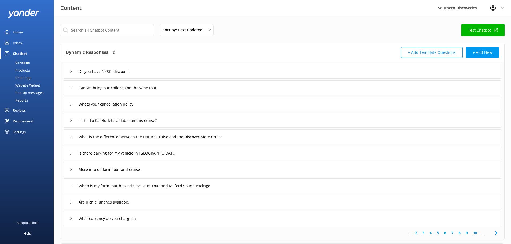
click at [16, 58] on div "Chatbot" at bounding box center [20, 53] width 14 height 11
click at [16, 54] on div "Chatbot" at bounding box center [20, 53] width 14 height 11
click at [29, 63] on div "Content" at bounding box center [16, 63] width 27 height 8
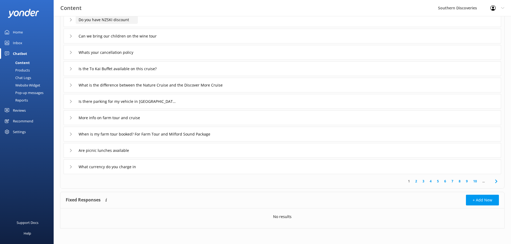
scroll to position [52, 0]
click at [17, 43] on div "Inbox" at bounding box center [17, 43] width 9 height 11
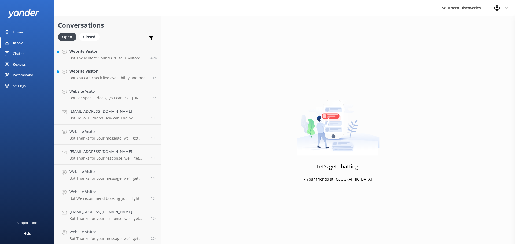
click at [14, 31] on div "Home" at bounding box center [18, 32] width 10 height 11
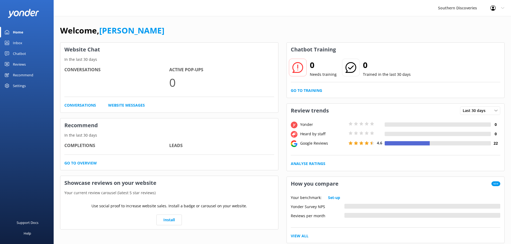
click at [19, 46] on div "Inbox" at bounding box center [17, 43] width 9 height 11
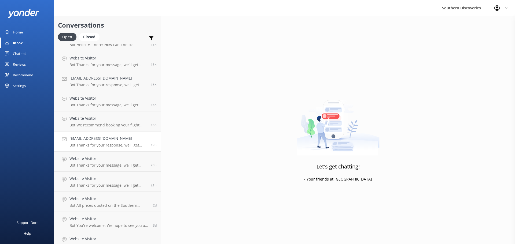
scroll to position [102, 0]
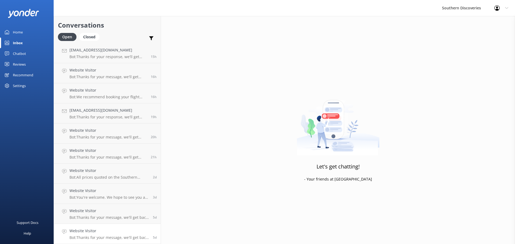
click at [111, 231] on h4 "Website Visitor" at bounding box center [108, 231] width 79 height 6
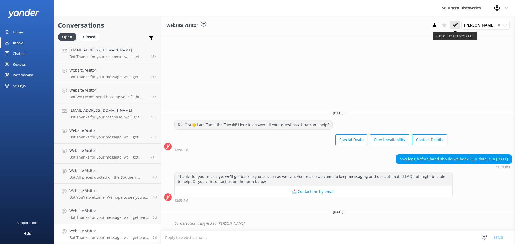
click at [455, 25] on icon at bounding box center [454, 24] width 5 height 5
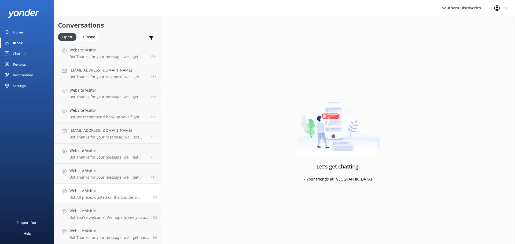
scroll to position [82, 0]
drag, startPoint x: 108, startPoint y: 230, endPoint x: 116, endPoint y: 229, distance: 8.1
click at [109, 229] on h4 "Website Visitor" at bounding box center [108, 231] width 79 height 6
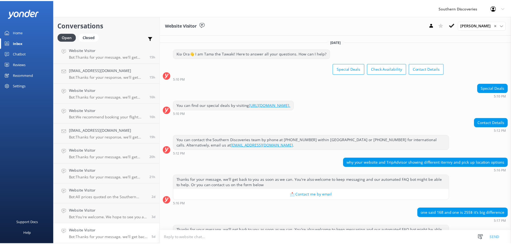
scroll to position [27, 0]
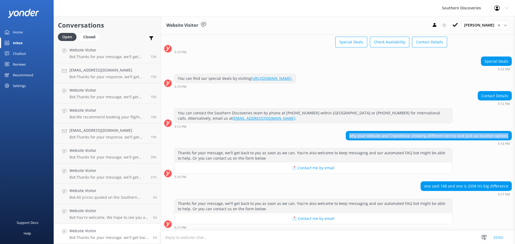
drag, startPoint x: 506, startPoint y: 136, endPoint x: 351, endPoint y: 138, distance: 155.6
click at [351, 138] on div "why your website and TripAdvisor showing different iternry and pick up location…" at bounding box center [428, 135] width 165 height 9
copy div "why your website and TripAdvisor showing different iternry and pick up location…"
click at [23, 53] on div "Chatbot" at bounding box center [19, 53] width 13 height 11
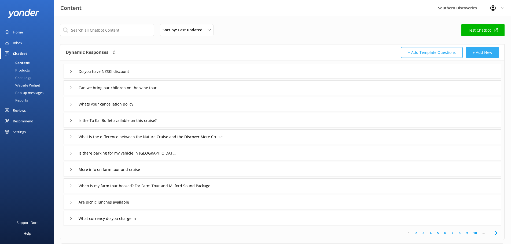
click at [482, 54] on button "+ Add New" at bounding box center [482, 52] width 33 height 11
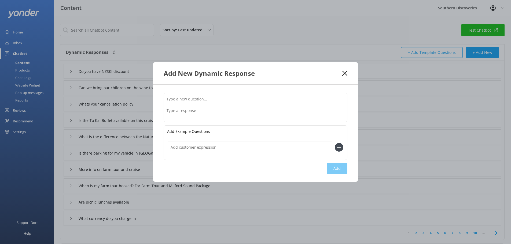
click at [196, 99] on input "text" at bounding box center [255, 99] width 183 height 12
paste input "why your website and TripAdvisor showing different iternry and pick up location…"
type input "why your website and TripAdvisor showing different iternry and pick up location…"
click at [195, 117] on textarea at bounding box center [255, 113] width 183 height 17
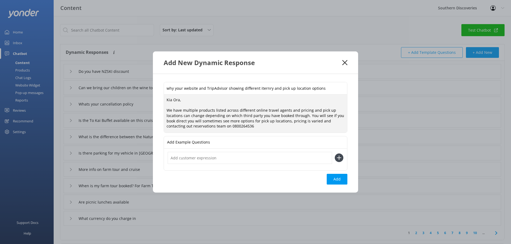
drag, startPoint x: 258, startPoint y: 128, endPoint x: 165, endPoint y: 101, distance: 97.2
click at [163, 100] on div "why your website and TripAdvisor showing different iternry and pick up location…" at bounding box center [255, 133] width 205 height 119
click at [269, 124] on textarea "Kia Ora, We have multiple products listed across different online travel agents…" at bounding box center [255, 114] width 183 height 38
drag, startPoint x: 257, startPoint y: 127, endPoint x: 155, endPoint y: 109, distance: 103.0
click at [155, 109] on div "why your website and TripAdvisor showing different iternry and pick up location…" at bounding box center [255, 133] width 205 height 119
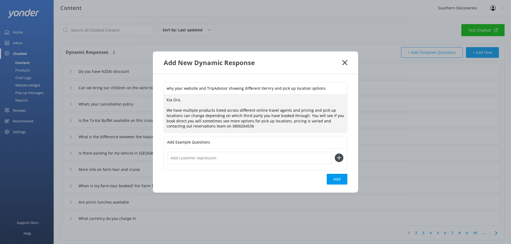
paste textarea "Thanks for your question. We have a range of products listed across different o…"
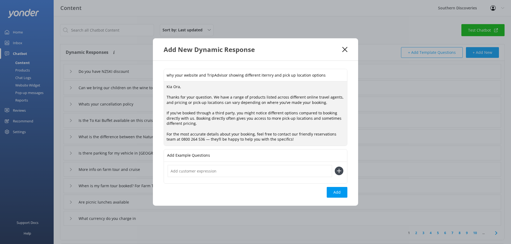
drag, startPoint x: 212, startPoint y: 95, endPoint x: 148, endPoint y: 89, distance: 63.9
click at [148, 89] on div "Add New Dynamic Response why your website and TripAdvisor showing different ite…" at bounding box center [255, 122] width 511 height 244
click at [222, 109] on textarea "Kia Ora, Thanks for your question. We have a range of products listed across di…" at bounding box center [255, 114] width 183 height 64
drag, startPoint x: 212, startPoint y: 99, endPoint x: 138, endPoint y: 91, distance: 74.1
click at [138, 91] on div "Add New Dynamic Response why your website and TripAdvisor showing different ite…" at bounding box center [255, 122] width 511 height 244
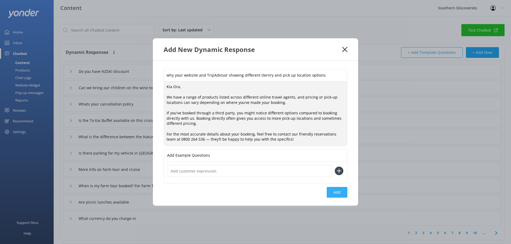
type textarea "Kia Ora, We have a range of products listed across different online travel agen…"
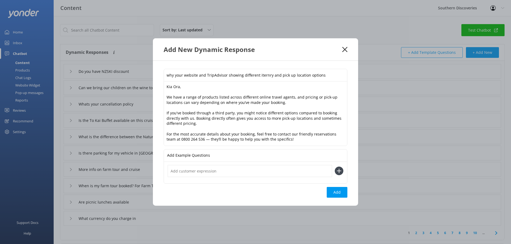
drag, startPoint x: 333, startPoint y: 196, endPoint x: 329, endPoint y: 192, distance: 5.5
click at [333, 196] on button "Add" at bounding box center [337, 192] width 21 height 11
type input "why your website and TripAdvisor showing different iternry and pick up location…"
type input "Do you have NZSKI discount"
type input "Can we bring our children on the wine tour"
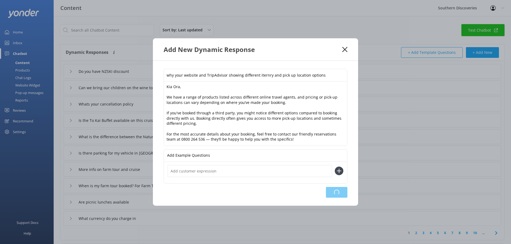
type input "Whats your cancellation policy"
type input "Is the To Kai Buffet available on this cruise?"
type input "What is the difference between the Nature Cruise and the Discover More Cruise"
type input "Is there parking for my vehicle in [GEOGRAPHIC_DATA]"
type input "More info on farm tour and cruise"
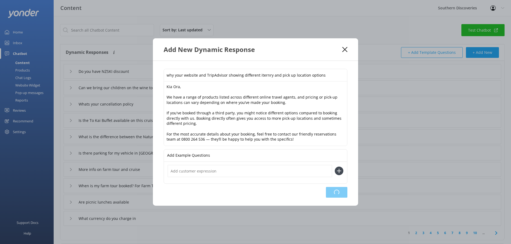
type input "When is my farm tour booked? For Farm Tour and Milford Sound Package"
type input "Are picnic lunches available"
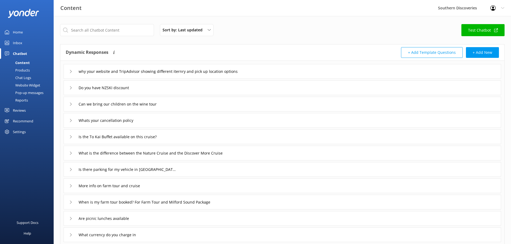
click at [20, 43] on div "Inbox" at bounding box center [17, 43] width 9 height 11
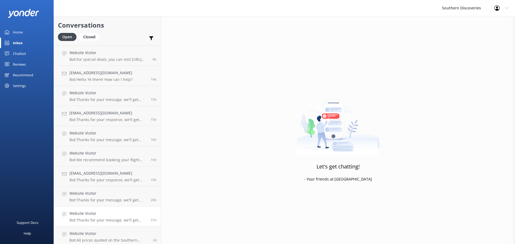
scroll to position [82, 0]
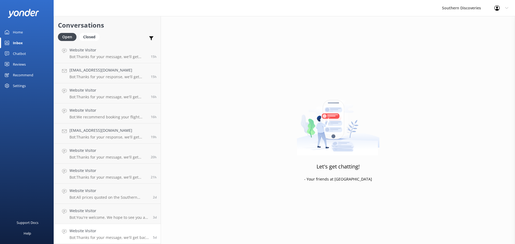
click at [114, 232] on h4 "Website Visitor" at bounding box center [108, 231] width 79 height 6
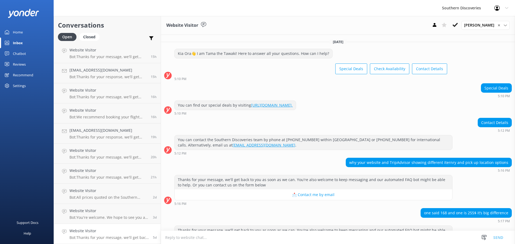
scroll to position [54, 0]
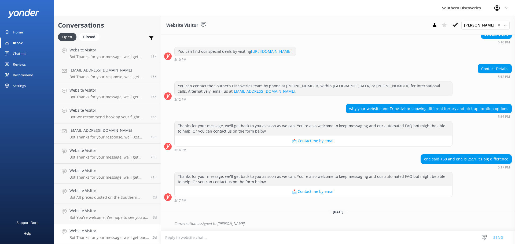
drag, startPoint x: 458, startPoint y: 24, endPoint x: 419, endPoint y: 54, distance: 49.3
click at [458, 24] on icon at bounding box center [454, 24] width 5 height 5
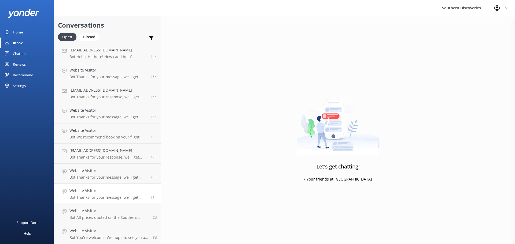
scroll to position [61, 0]
drag, startPoint x: 120, startPoint y: 231, endPoint x: 147, endPoint y: 238, distance: 28.2
click at [120, 231] on h4 "Website Visitor" at bounding box center [108, 231] width 79 height 6
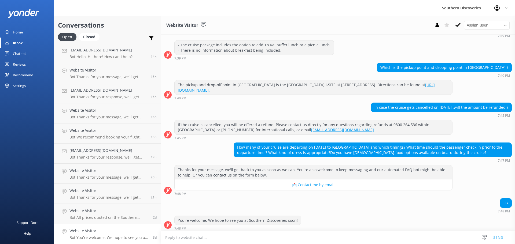
scroll to position [62, 0]
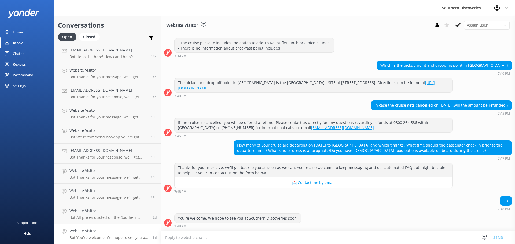
drag, startPoint x: 505, startPoint y: 104, endPoint x: 367, endPoint y: 103, distance: 137.9
click at [371, 103] on div "In case the cruise gets cancelled on [DATE] ,will the amount be refunded ?" at bounding box center [441, 105] width 140 height 9
click at [344, 100] on div "The pickup and drop-off point in [GEOGRAPHIC_DATA] is the [GEOGRAPHIC_DATA] i-S…" at bounding box center [338, 89] width 354 height 23
click at [329, 210] on div "Ok 7:48 PM" at bounding box center [338, 203] width 354 height 15
drag, startPoint x: 297, startPoint y: 219, endPoint x: 175, endPoint y: 217, distance: 121.5
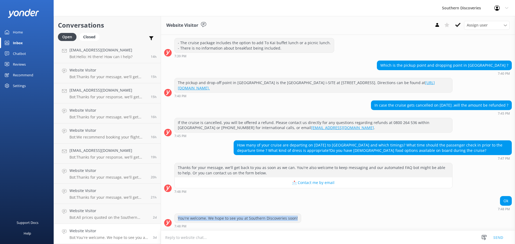
click at [175, 217] on div "You're welcome. We hope to see you at Southern Discoveries soon!" at bounding box center [238, 218] width 126 height 9
click at [253, 208] on div "Ok 7:48 PM" at bounding box center [338, 203] width 354 height 15
click at [295, 220] on div "You're welcome. We hope to see you at Southern Discoveries soon!" at bounding box center [238, 218] width 126 height 9
click at [295, 219] on div "You're welcome. We hope to see you at Southern Discoveries soon!" at bounding box center [238, 218] width 126 height 9
drag, startPoint x: 505, startPoint y: 105, endPoint x: 445, endPoint y: 106, distance: 59.6
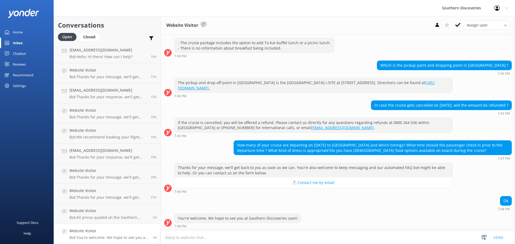
click at [445, 106] on div "In case the cruise gets cancelled on [DATE] ,will the amount be refunded ?" at bounding box center [441, 105] width 140 height 9
click at [112, 215] on div "Website Visitor Bot: All prices quoted on the Southern Discoveries website are …" at bounding box center [108, 214] width 79 height 12
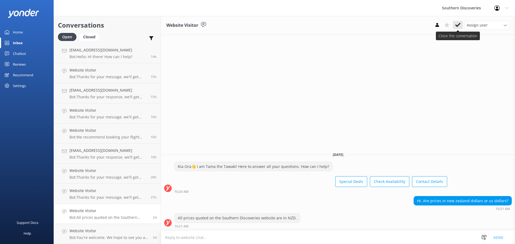
click at [457, 25] on icon at bounding box center [457, 24] width 5 height 5
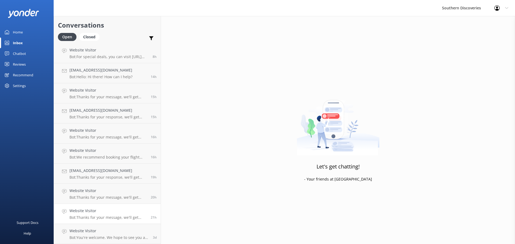
scroll to position [41, 0]
click at [104, 196] on p "Bot: Thanks for your message, we'll get back to you as soon as we can. You're a…" at bounding box center [107, 197] width 77 height 5
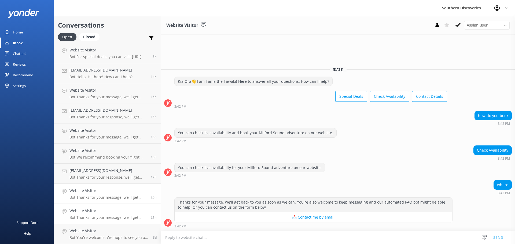
click at [102, 214] on div "Website Visitor Bot: Thanks for your message, we'll get back to you as soon as …" at bounding box center [107, 214] width 77 height 12
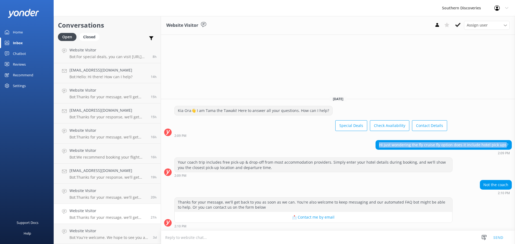
drag, startPoint x: 507, startPoint y: 144, endPoint x: 382, endPoint y: 136, distance: 125.2
click at [382, 136] on div "[DATE] [PERSON_NAME]👋 I am Tama the Tawaki! Here to answer all your questions. …" at bounding box center [338, 161] width 354 height 139
copy div "Hi just wondering the fly cruise fly option does it include hotel pick ups"
click at [20, 54] on div "Chatbot" at bounding box center [19, 53] width 13 height 11
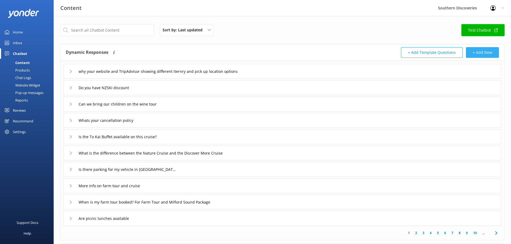
click at [487, 53] on button "+ Add New" at bounding box center [482, 52] width 33 height 11
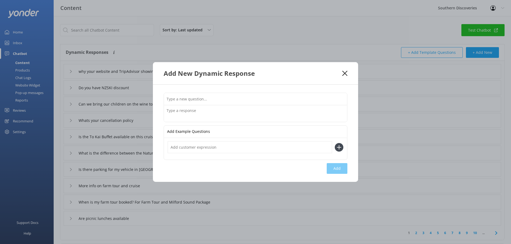
drag, startPoint x: 203, startPoint y: 103, endPoint x: 196, endPoint y: 113, distance: 12.7
click at [196, 113] on div at bounding box center [256, 108] width 184 height 30
paste input "Hi just wondering the fly cruise fly option does it include hotel pick ups"
type input "Hi just wondering the fly cruise fly option does it include hotel pick ups"
click at [179, 108] on textarea at bounding box center [255, 113] width 183 height 17
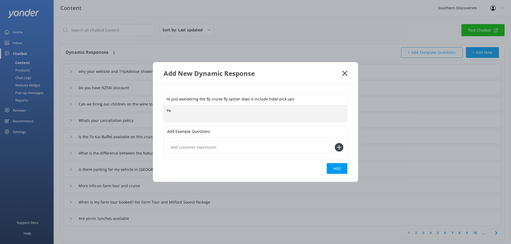
type textarea "Y"
type textarea "k"
drag, startPoint x: 184, startPoint y: 115, endPoint x: 166, endPoint y: 115, distance: 18.0
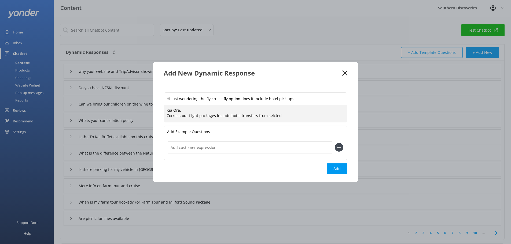
click at [166, 115] on textarea "Kia Ora, Correct, our flight packages include hotel transfers from selcted" at bounding box center [255, 113] width 183 height 17
click at [272, 119] on textarea "Kia Ora, Our flight packages include hotel transfers from selcted" at bounding box center [255, 113] width 183 height 17
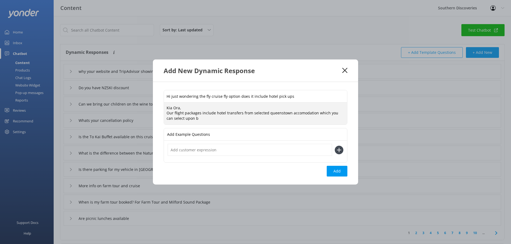
drag, startPoint x: 182, startPoint y: 109, endPoint x: 155, endPoint y: 110, distance: 26.8
click at [155, 110] on div "Hi just wondering the fly cruise fly option does it include hotel pick ups Kia …" at bounding box center [255, 133] width 205 height 103
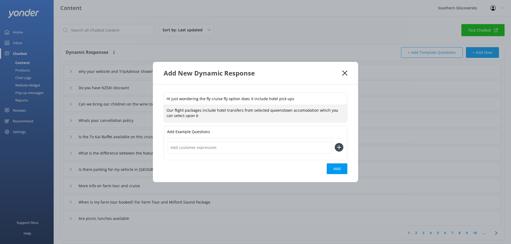
click at [217, 117] on textarea "Our flight packages include hotel transfers from selected queenstown accomodati…" at bounding box center [255, 113] width 183 height 17
drag, startPoint x: 201, startPoint y: 118, endPoint x: 316, endPoint y: 109, distance: 115.1
click at [316, 109] on textarea "Our flight packages include hotel transfers from selected queenstown accomodati…" at bounding box center [255, 113] width 183 height 17
click at [251, 112] on textarea "Our flight packages include hotel transfers from selected queenstown accomodati…" at bounding box center [255, 113] width 183 height 17
drag, startPoint x: 332, startPoint y: 113, endPoint x: 114, endPoint y: 97, distance: 218.9
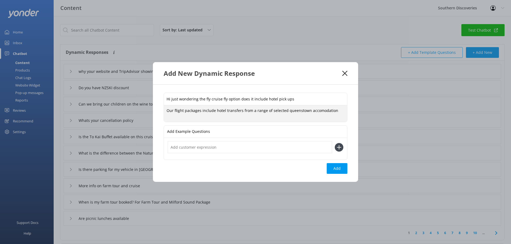
click at [112, 97] on div "Add New Dynamic Response Hi just wondering the fly cruise fly option does it in…" at bounding box center [255, 122] width 511 height 244
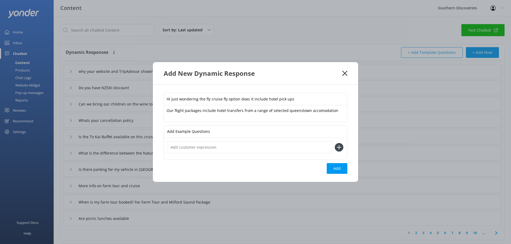
click at [337, 111] on textarea "Our flight packages include hotel transfers from a range of selected queenstown…" at bounding box center [255, 113] width 183 height 17
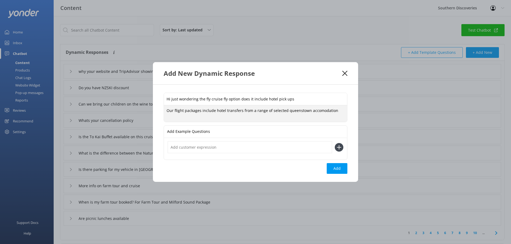
drag, startPoint x: 336, startPoint y: 111, endPoint x: 209, endPoint y: 98, distance: 128.4
click at [209, 98] on div "Hi just wondering the fly cruise fly option does it include hotel pick ups Our …" at bounding box center [256, 108] width 184 height 30
click at [335, 112] on textarea "Our flight packages include hotel transfers from a range of selected queenstown…" at bounding box center [255, 113] width 183 height 17
click at [330, 115] on textarea "Our flight packages include hotel transfers from a range of selected queenstown…" at bounding box center [255, 113] width 183 height 17
drag, startPoint x: 213, startPoint y: 111, endPoint x: 210, endPoint y: 111, distance: 3.0
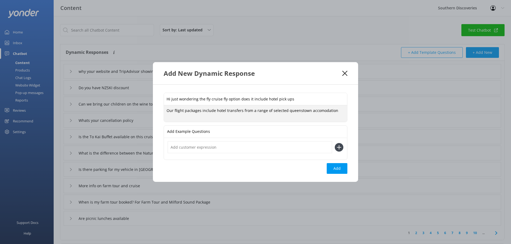
click at [213, 111] on textarea "Our flight packages include hotel transfers from a range of selected queenstown…" at bounding box center [255, 113] width 183 height 17
drag, startPoint x: 167, startPoint y: 111, endPoint x: 341, endPoint y: 116, distance: 174.1
click at [341, 116] on textarea "Our flight packages include hotel transfers from a range of selected queenstown…" at bounding box center [255, 113] width 183 height 17
paste textarea "All our flight packages include complimentary hotel transfers from a range of s…"
click at [172, 110] on textarea "All our flight packages include complimentary hotel transfers from a range of s…" at bounding box center [255, 113] width 183 height 17
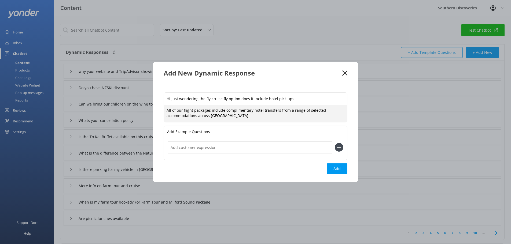
drag, startPoint x: 184, startPoint y: 111, endPoint x: 189, endPoint y: 108, distance: 6.1
click at [185, 110] on textarea "All of our flight packages include complimentary hotel transfers from a range o…" at bounding box center [255, 113] width 183 height 17
click at [247, 115] on textarea "All of our Queenstown flight packages include complimentary hotel transfers fro…" at bounding box center [255, 113] width 183 height 17
type textarea "All of our Queenstown flight packages include complimentary hotel transfers fro…"
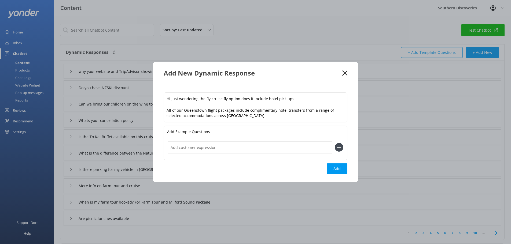
click at [331, 168] on button "Add" at bounding box center [337, 169] width 21 height 11
type input "Hi just wondering the fly cruise fly option does it include hotel pick ups"
type input "why your website and TripAdvisor showing different iternry and pick up location…"
type input "Do you have NZSKI discount"
type input "Can we bring our children on the wine tour"
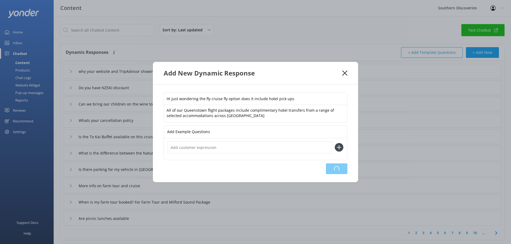
type input "Whats your cancellation policy"
type input "Is the To Kai Buffet available on this cruise?"
type input "What is the difference between the Nature Cruise and the Discover More Cruise"
type input "Is there parking for my vehicle in [GEOGRAPHIC_DATA]"
type input "More info on farm tour and cruise"
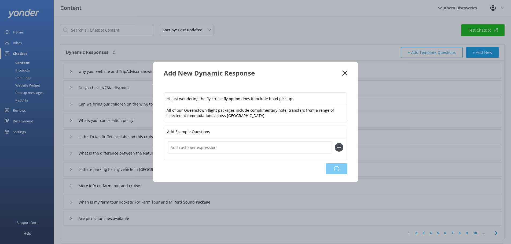
type input "When is my farm tour booked? For Farm Tour and Milford Sound Package"
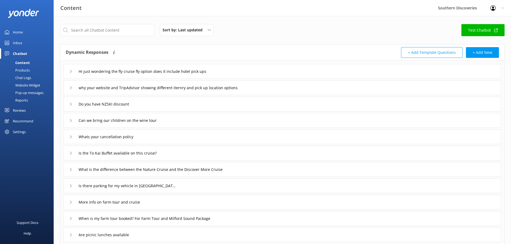
click at [15, 43] on div "Inbox" at bounding box center [17, 43] width 9 height 11
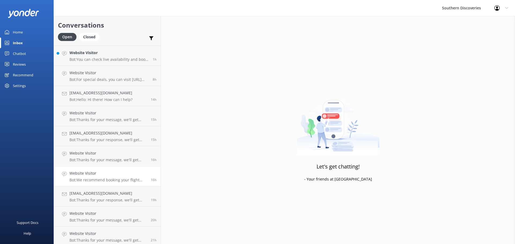
scroll to position [41, 0]
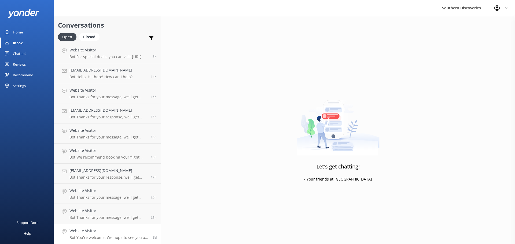
click at [117, 233] on h4 "Website Visitor" at bounding box center [108, 231] width 79 height 6
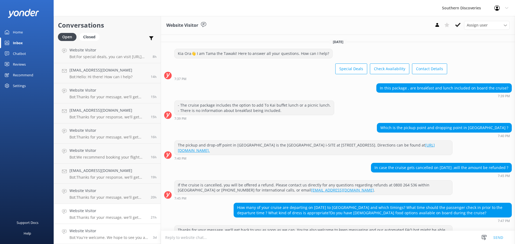
scroll to position [62, 0]
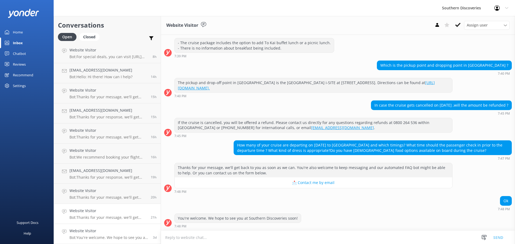
click at [113, 212] on h4 "Website Visitor" at bounding box center [107, 211] width 77 height 6
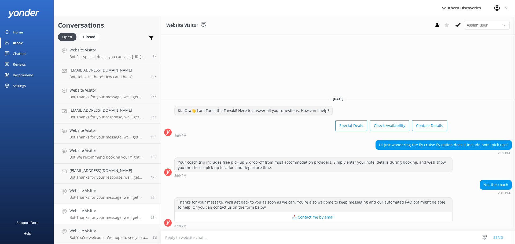
click at [121, 213] on h4 "Website Visitor" at bounding box center [107, 211] width 77 height 6
click at [454, 24] on button at bounding box center [458, 25] width 10 height 8
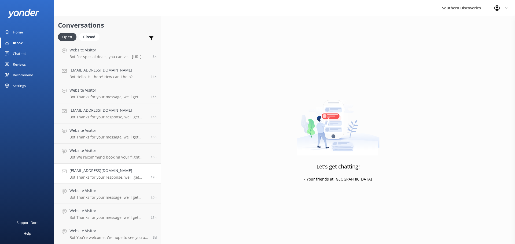
scroll to position [21, 0]
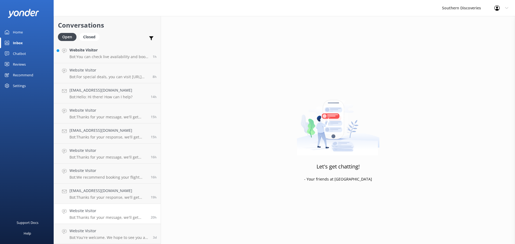
click at [112, 213] on h4 "Website Visitor" at bounding box center [107, 211] width 77 height 6
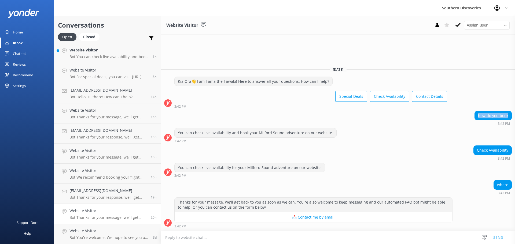
drag, startPoint x: 508, startPoint y: 115, endPoint x: 473, endPoint y: 116, distance: 34.9
click at [473, 116] on div "how do you book 3:42 PM" at bounding box center [338, 118] width 354 height 15
click at [456, 25] on icon at bounding box center [457, 24] width 5 height 5
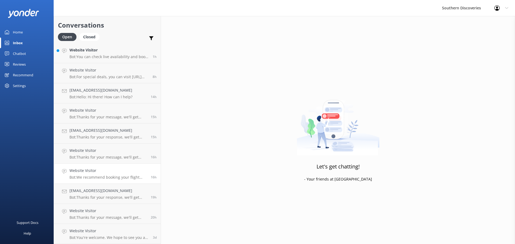
scroll to position [1, 0]
click at [120, 213] on h4 "[EMAIL_ADDRESS][DOMAIN_NAME]" at bounding box center [107, 211] width 77 height 6
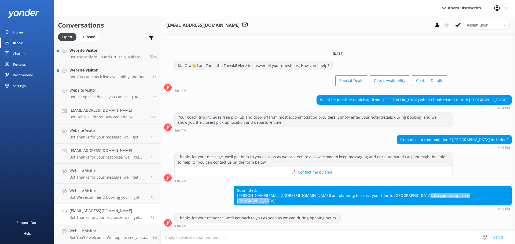
drag, startPoint x: 508, startPoint y: 202, endPoint x: 444, endPoint y: 200, distance: 64.1
click at [444, 200] on div "Submitted: [PERSON_NAME] [EMAIL_ADDRESS][DOMAIN_NAME] I am planning to select y…" at bounding box center [373, 196] width 278 height 20
click at [482, 168] on div "Thanks for your message, we'll get back to you as soon as we can. You're also w…" at bounding box center [338, 167] width 354 height 31
click at [454, 24] on button at bounding box center [458, 25] width 10 height 8
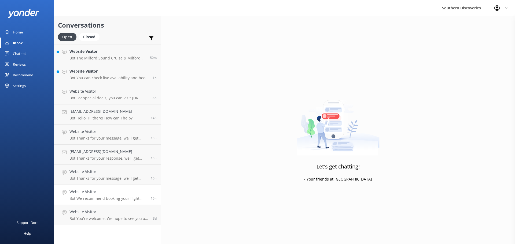
click at [108, 194] on h4 "Website Visitor" at bounding box center [107, 192] width 77 height 6
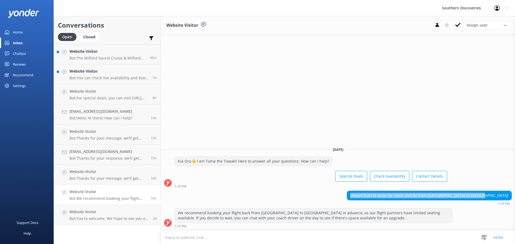
drag, startPoint x: 508, startPoint y: 197, endPoint x: 393, endPoint y: 196, distance: 115.3
click at [376, 195] on div "depart from te anau by coach and fly from [GEOGRAPHIC_DATA] to [GEOGRAPHIC_DATA…" at bounding box center [338, 198] width 354 height 15
copy div "depart from te anau by coach and fly from [GEOGRAPHIC_DATA] to [GEOGRAPHIC_DATA]"
click at [17, 42] on div "Inbox" at bounding box center [18, 43] width 10 height 11
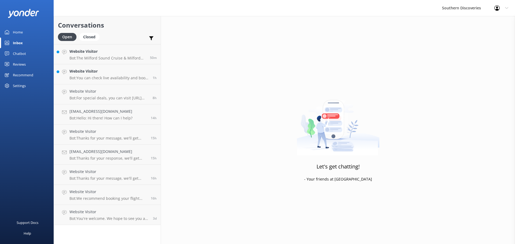
click at [26, 52] on div "Chatbot" at bounding box center [19, 53] width 13 height 11
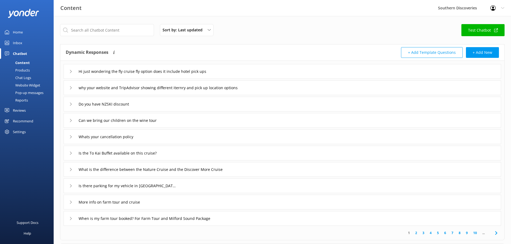
click at [16, 43] on div "Inbox" at bounding box center [17, 43] width 9 height 11
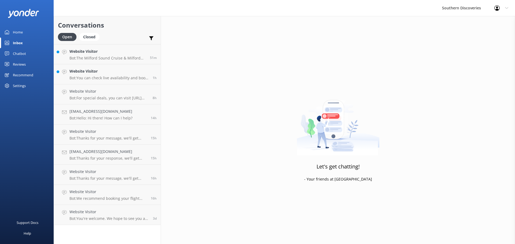
click at [13, 33] on div "Home" at bounding box center [18, 32] width 10 height 11
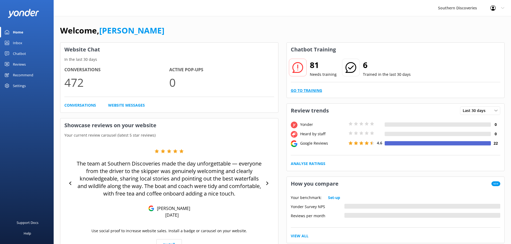
click at [314, 90] on link "Go to Training" at bounding box center [306, 91] width 31 height 6
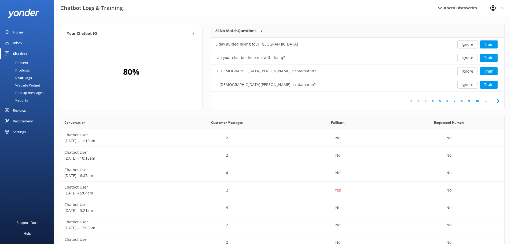
scroll to position [63, 289]
click at [472, 45] on button "Ignore" at bounding box center [467, 44] width 20 height 8
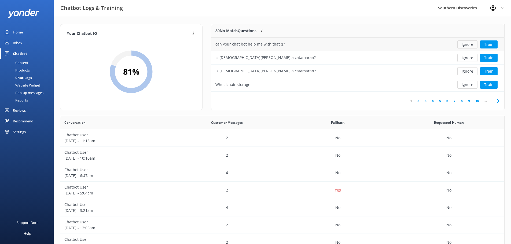
click at [466, 45] on button "Ignore" at bounding box center [467, 44] width 20 height 8
click at [368, 45] on div "is [DEMOGRAPHIC_DATA][PERSON_NAME] a catamaran?" at bounding box center [327, 44] width 233 height 13
click at [495, 45] on button "Train" at bounding box center [488, 44] width 17 height 8
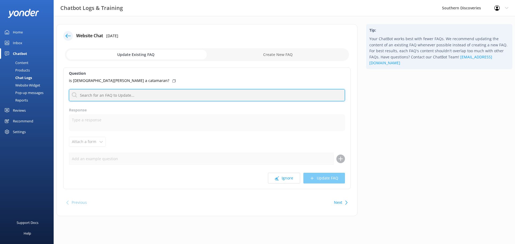
click at [116, 94] on input "text" at bounding box center [207, 95] width 276 height 12
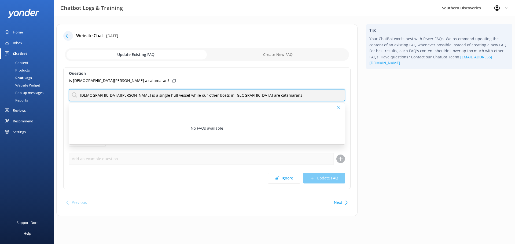
click at [223, 93] on input "[DEMOGRAPHIC_DATA][PERSON_NAME] is a single hull vessel while our other boats i…" at bounding box center [207, 95] width 276 height 12
drag, startPoint x: 232, startPoint y: 97, endPoint x: 4, endPoint y: 80, distance: 229.1
click at [0, 80] on html "Chatbot Logs & Training Southern Discoveries Profile Settings Logout Home Inbox…" at bounding box center [257, 122] width 515 height 244
drag, startPoint x: 231, startPoint y: 100, endPoint x: 229, endPoint y: 98, distance: 3.2
click at [231, 100] on input "[DEMOGRAPHIC_DATA][PERSON_NAME] is a single hull vessel while our other boats i…" at bounding box center [207, 95] width 276 height 12
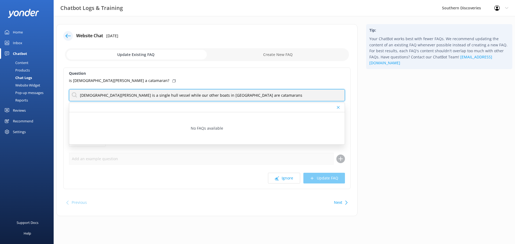
paste input "Unlike our other boats in [GEOGRAPHIC_DATA], which are catamarans, the [DEMOGRA…"
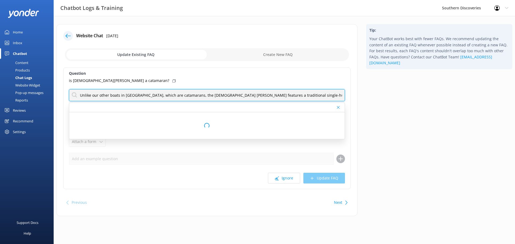
type input "Unlike our other boats in [GEOGRAPHIC_DATA], which are catamarans, the [DEMOGRA…"
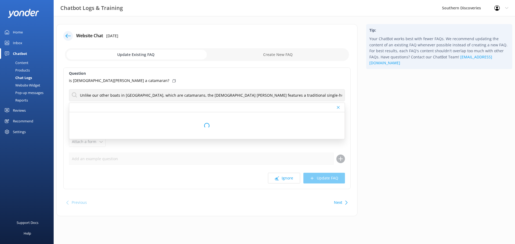
click at [155, 145] on div "Question is [DEMOGRAPHIC_DATA][PERSON_NAME] a catamaran? Unlike our other boats…" at bounding box center [206, 129] width 287 height 122
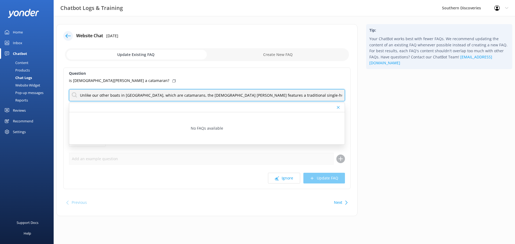
drag, startPoint x: 272, startPoint y: 97, endPoint x: -125, endPoint y: 90, distance: 397.8
click at [0, 90] on html "Chatbot Logs & Training Southern Discoveries Profile Settings Logout Home Inbox…" at bounding box center [257, 122] width 515 height 244
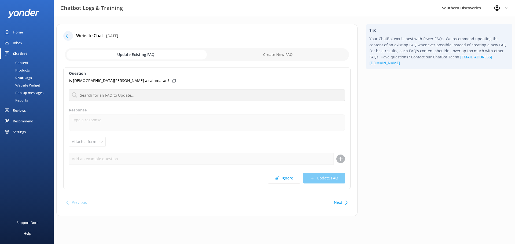
click at [94, 114] on div "Question is [DEMOGRAPHIC_DATA][PERSON_NAME] a catamaran? No FAQs available Resp…" at bounding box center [206, 129] width 287 height 122
click at [109, 79] on p "is [DEMOGRAPHIC_DATA][PERSON_NAME] a catamaran?" at bounding box center [119, 81] width 100 height 6
click at [293, 52] on input "checkbox" at bounding box center [207, 54] width 284 height 13
checkbox input "true"
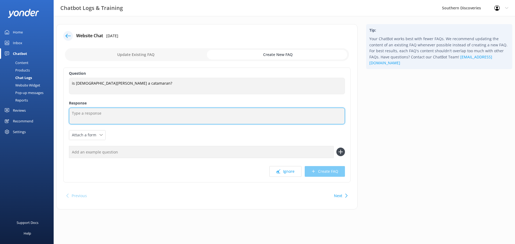
click at [76, 115] on textarea at bounding box center [207, 116] width 276 height 17
paste textarea "is [DEMOGRAPHIC_DATA][PERSON_NAME] a catamaran?"
drag, startPoint x: 145, startPoint y: 114, endPoint x: -4, endPoint y: 100, distance: 149.6
click at [0, 100] on html "Chatbot Logs & Training Southern Discoveries Profile Settings Logout Home Inbox…" at bounding box center [257, 122] width 515 height 244
click at [132, 113] on textarea "is [DEMOGRAPHIC_DATA][PERSON_NAME] a catamaran?" at bounding box center [207, 116] width 276 height 17
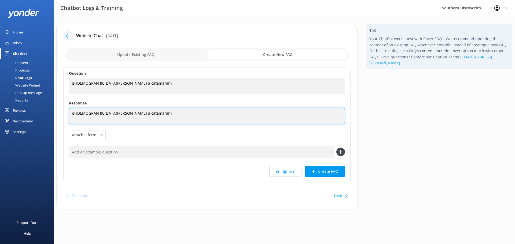
paste textarea "Unlike our other boats in [GEOGRAPHIC_DATA], which are catamarans, the [DEMOGRA…"
type textarea "Unlike our other boats in [GEOGRAPHIC_DATA], which are catamarans, the [DEMOGRA…"
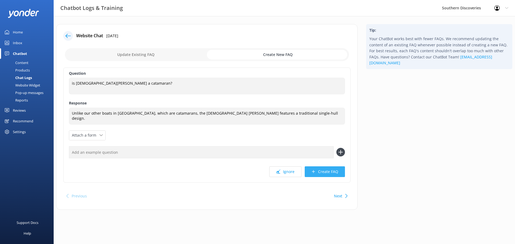
click at [334, 174] on button "Create FAQ" at bounding box center [325, 172] width 40 height 11
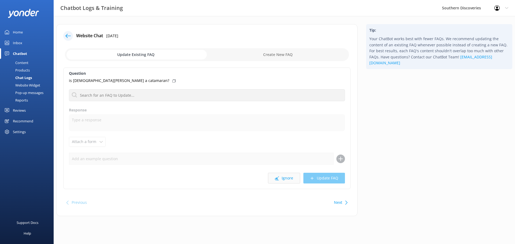
click at [285, 178] on button "Ignore" at bounding box center [284, 178] width 32 height 11
click at [289, 180] on button "Ignore" at bounding box center [284, 178] width 32 height 11
click at [283, 180] on button "Ignore" at bounding box center [284, 178] width 32 height 11
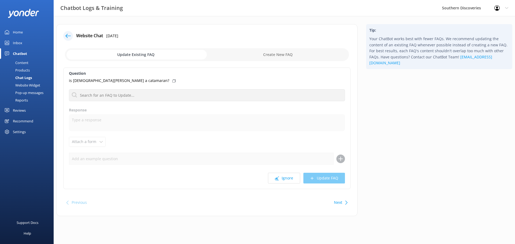
click at [283, 180] on button "Ignore" at bounding box center [284, 178] width 32 height 11
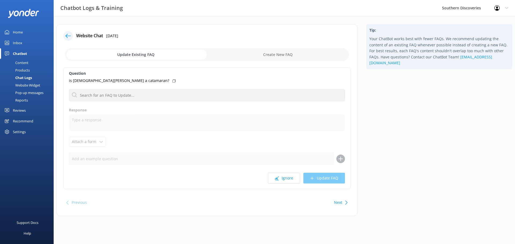
click at [283, 180] on button "Ignore" at bounding box center [284, 178] width 32 height 11
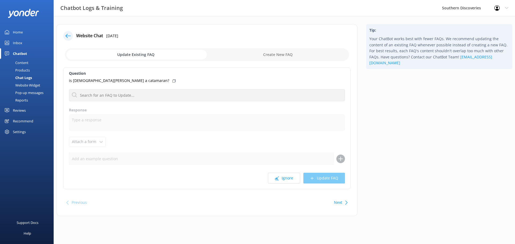
click at [283, 180] on button "Ignore" at bounding box center [284, 178] width 32 height 11
click at [284, 180] on button "Ignore" at bounding box center [284, 178] width 32 height 11
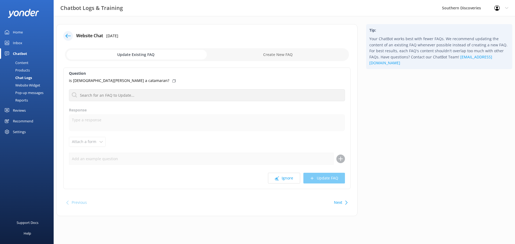
click at [65, 32] on div at bounding box center [69, 36] width 13 height 10
click at [65, 35] on div at bounding box center [68, 36] width 10 height 10
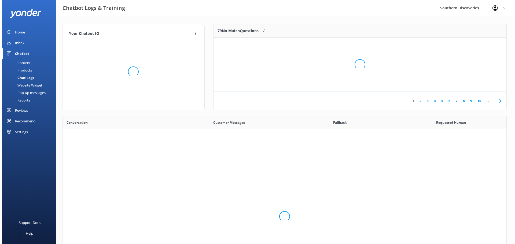
scroll to position [184, 440]
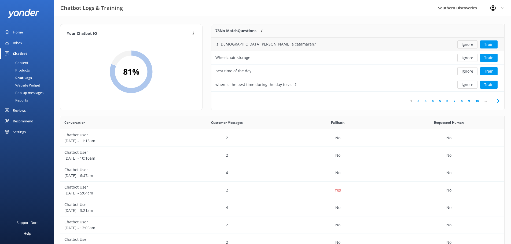
click at [471, 45] on button "Ignore" at bounding box center [467, 44] width 20 height 8
click at [249, 44] on div "Wheelchair storage" at bounding box center [232, 44] width 35 height 6
click at [489, 45] on button "Train" at bounding box center [488, 44] width 17 height 8
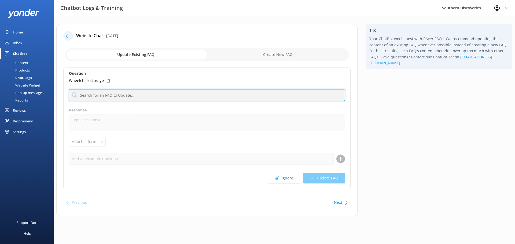
click at [148, 96] on input "text" at bounding box center [207, 95] width 276 height 12
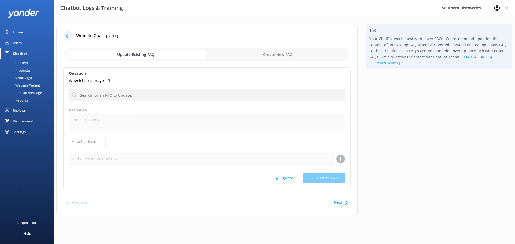
click at [277, 58] on input "checkbox" at bounding box center [207, 54] width 284 height 13
checkbox input "true"
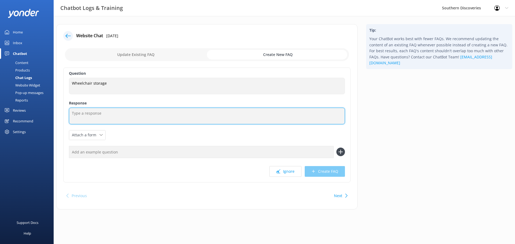
click at [109, 112] on textarea at bounding box center [207, 116] width 276 height 17
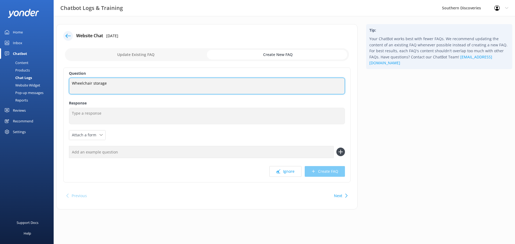
drag, startPoint x: 119, startPoint y: 87, endPoint x: 39, endPoint y: 88, distance: 79.7
click at [39, 88] on div "Chatbot Logs & Training Southern Discoveries Profile Settings Logout Home Inbox…" at bounding box center [257, 121] width 515 height 210
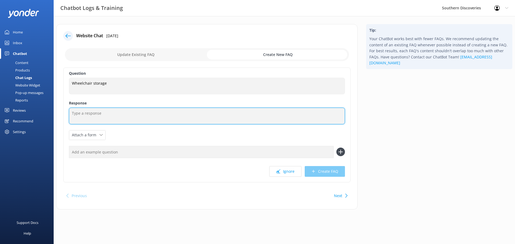
drag, startPoint x: 137, startPoint y: 122, endPoint x: 130, endPoint y: 120, distance: 7.3
click at [137, 122] on textarea at bounding box center [207, 116] width 276 height 17
paste textarea "Compactable or foldable wheelchairs can be safely stored beneath our coaches fo…"
type textarea "Compactable or foldable wheelchairs can be safely stored beneath our coaches fo…"
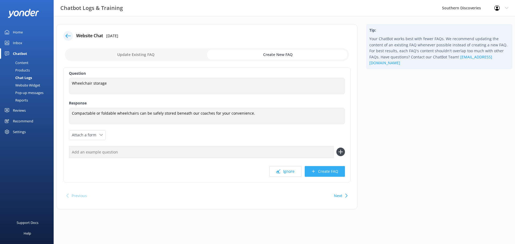
drag, startPoint x: 335, startPoint y: 173, endPoint x: 332, endPoint y: 174, distance: 3.1
click at [334, 173] on button "Create FAQ" at bounding box center [325, 171] width 40 height 11
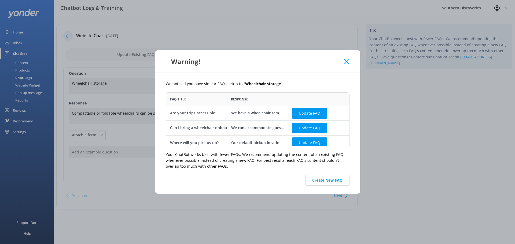
click at [267, 129] on div "We can accommodate guests with wheelchair on some of our departures. We also wo…" at bounding box center [257, 128] width 53 height 6
click at [207, 130] on div "Can I bring a wheelchair onboard the cruise?" at bounding box center [211, 128] width 82 height 6
click at [345, 64] on icon at bounding box center [346, 61] width 5 height 5
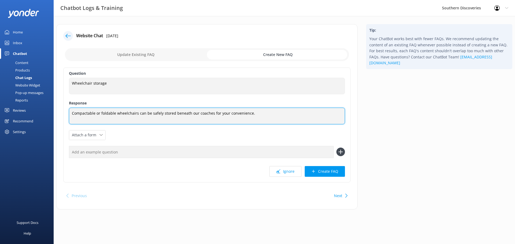
drag, startPoint x: 232, startPoint y: 116, endPoint x: -77, endPoint y: 100, distance: 309.4
click at [0, 100] on html "Chatbot Logs & Training Southern Discoveries Profile Settings Logout Home Inbox…" at bounding box center [257, 122] width 515 height 244
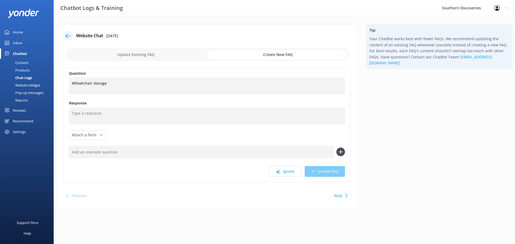
drag, startPoint x: 121, startPoint y: 49, endPoint x: 124, endPoint y: 52, distance: 4.6
click at [121, 49] on input "checkbox" at bounding box center [207, 54] width 284 height 13
checkbox input "false"
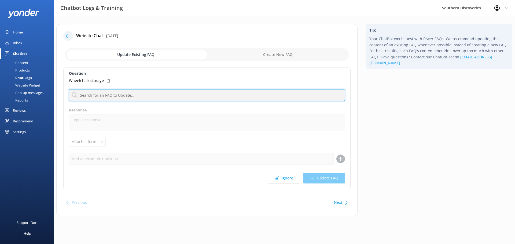
click at [104, 96] on input "text" at bounding box center [207, 95] width 276 height 12
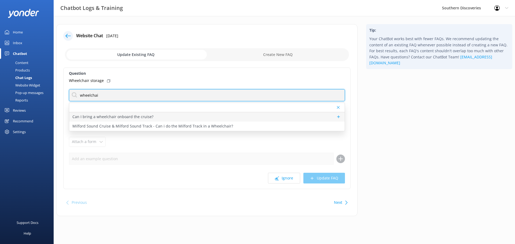
type input "wheelchai"
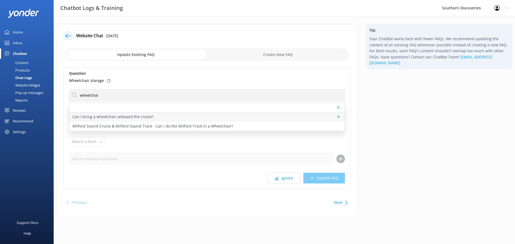
click at [147, 117] on p "Can I bring a wheelchair onboard the cruise?" at bounding box center [112, 117] width 81 height 6
type textarea "We can accommodate guests with wheelchair on some of our departures. We also wo…"
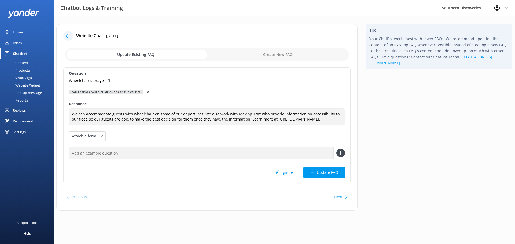
click at [146, 90] on div at bounding box center [148, 92] width 4 height 6
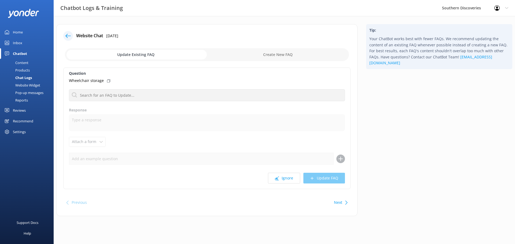
click at [282, 52] on input "checkbox" at bounding box center [207, 54] width 284 height 13
checkbox input "true"
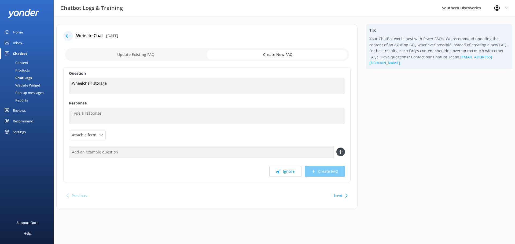
drag, startPoint x: 100, startPoint y: 105, endPoint x: 89, endPoint y: 109, distance: 11.7
click at [94, 109] on div "Question Wheelchair storage Wheelchair storage Response Attach a form Leave con…" at bounding box center [206, 125] width 287 height 115
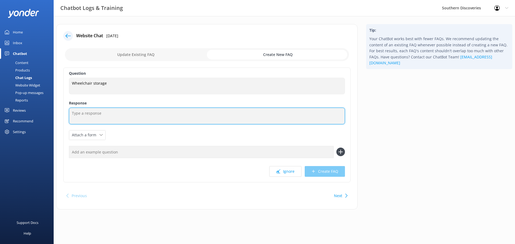
click at [87, 110] on textarea at bounding box center [207, 116] width 276 height 17
paste textarea "Compactable or foldable wheelchairs can be safely stored beneath our coaches fo…"
type textarea "Compactable or foldable wheelchairs can be safely stored beneath our coaches fo…"
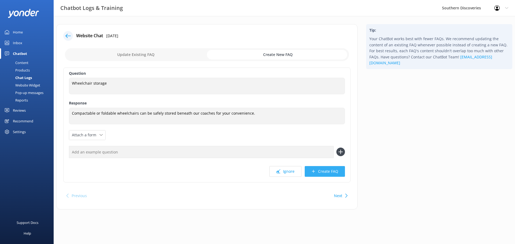
drag, startPoint x: 327, startPoint y: 168, endPoint x: 325, endPoint y: 166, distance: 2.9
click at [325, 166] on div "Question Wheelchair storage Wheelchair storage Response Compactable or foldable…" at bounding box center [206, 125] width 287 height 115
click at [331, 174] on button "Create FAQ" at bounding box center [325, 171] width 40 height 11
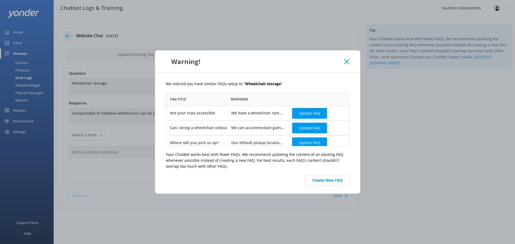
scroll to position [50, 180]
drag, startPoint x: 333, startPoint y: 186, endPoint x: 328, endPoint y: 180, distance: 7.7
click at [331, 185] on div "We noticed you have similar FAQs setup to " Wheelchair storage " FAQ Title Resp…" at bounding box center [257, 133] width 205 height 121
click at [328, 180] on button "Create New FAQ" at bounding box center [327, 180] width 44 height 11
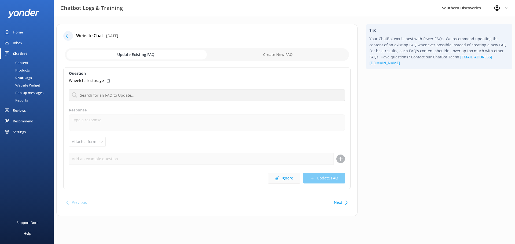
click at [284, 175] on button "Ignore" at bounding box center [284, 178] width 32 height 11
click at [283, 176] on button "Ignore" at bounding box center [284, 178] width 32 height 11
click at [255, 56] on input "checkbox" at bounding box center [207, 54] width 284 height 13
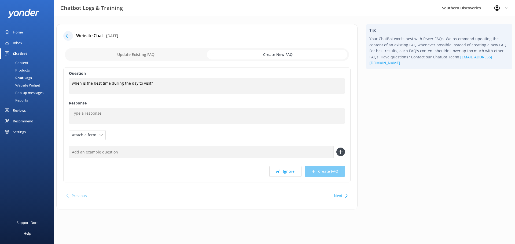
click at [155, 53] on input "checkbox" at bounding box center [207, 54] width 284 height 13
checkbox input "false"
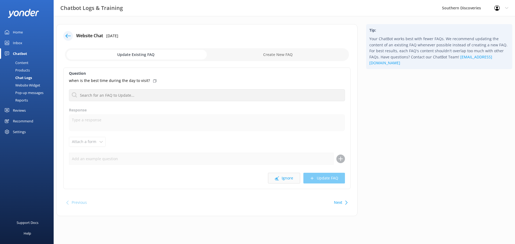
click at [283, 178] on button "Ignore" at bounding box center [284, 178] width 32 height 11
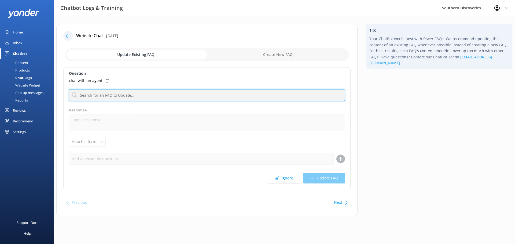
click at [133, 97] on input "text" at bounding box center [207, 95] width 276 height 12
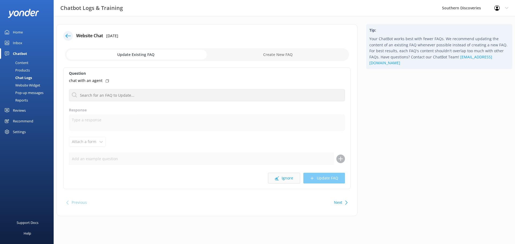
click at [293, 178] on button "Ignore" at bounding box center [284, 178] width 32 height 11
click at [291, 182] on button "Ignore" at bounding box center [284, 178] width 32 height 11
click at [287, 178] on button "Ignore" at bounding box center [284, 178] width 32 height 11
click at [287, 175] on button "Ignore" at bounding box center [284, 178] width 32 height 11
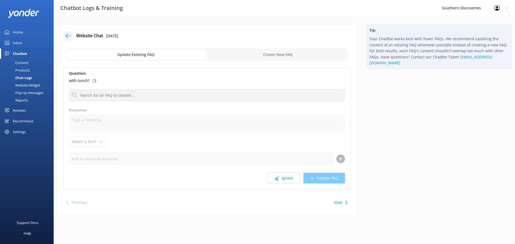
click at [287, 175] on button "Ignore" at bounding box center [284, 178] width 32 height 11
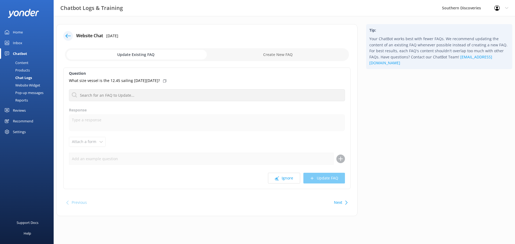
click at [287, 175] on button "Ignore" at bounding box center [284, 178] width 32 height 11
click at [102, 79] on div "Check Availability" at bounding box center [207, 81] width 276 height 6
click at [97, 80] on p "Check Availability" at bounding box center [84, 81] width 31 height 6
click at [291, 174] on button "Ignore" at bounding box center [284, 178] width 32 height 11
click at [287, 183] on button "Ignore" at bounding box center [284, 178] width 32 height 11
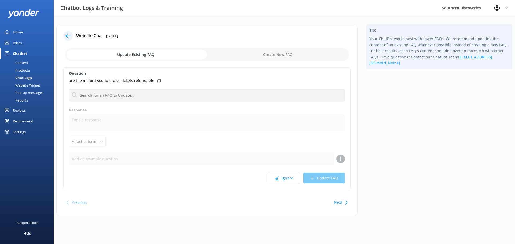
click at [287, 182] on button "Ignore" at bounding box center [284, 178] width 32 height 11
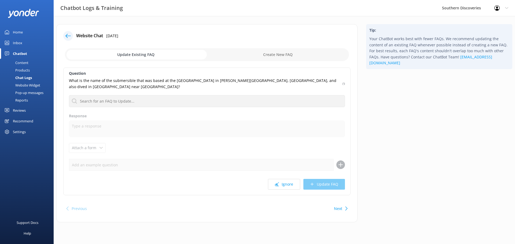
drag, startPoint x: 287, startPoint y: 182, endPoint x: 336, endPoint y: 109, distance: 87.8
click at [335, 109] on div "Question What is the name of the submersible that was based at the [GEOGRAPHIC_…" at bounding box center [206, 132] width 287 height 128
click at [290, 183] on button "Ignore" at bounding box center [284, 184] width 32 height 11
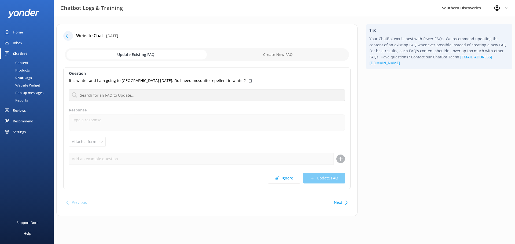
click at [290, 183] on button "Ignore" at bounding box center [284, 178] width 32 height 11
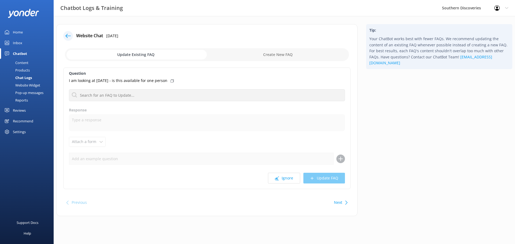
click at [290, 183] on button "Ignore" at bounding box center [284, 178] width 32 height 11
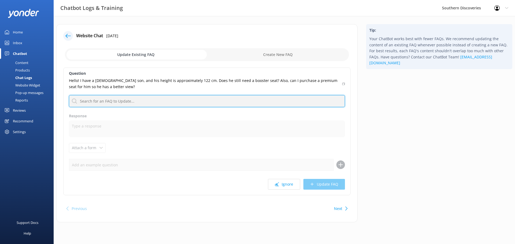
click at [149, 103] on input "text" at bounding box center [207, 101] width 276 height 12
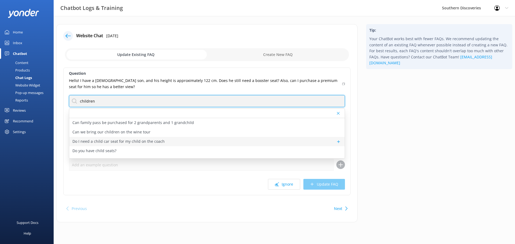
type input "children"
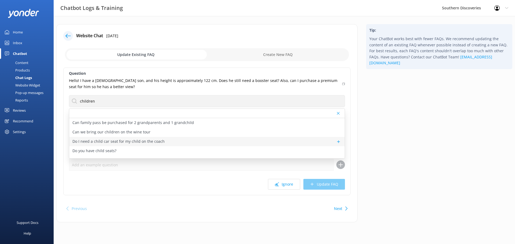
click at [132, 140] on p "Do I need a child car seat for my child on the coach" at bounding box center [118, 142] width 92 height 6
type textarea "In accordance with New Zealand Law, all infants and children aged under 7 years…"
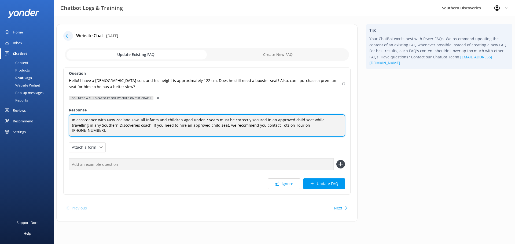
click at [331, 129] on textarea "In accordance with New Zealand Law, all infants and children aged under 7 years…" at bounding box center [207, 126] width 276 height 22
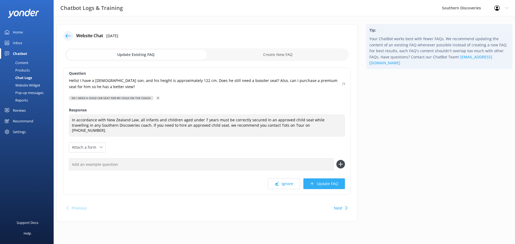
click at [323, 179] on button "Update FAQ" at bounding box center [324, 184] width 42 height 11
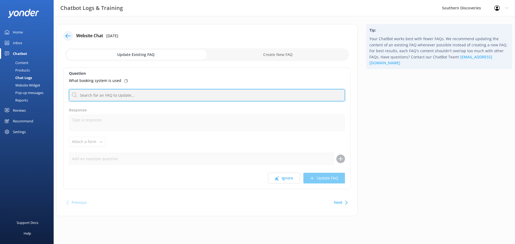
click at [147, 94] on input "text" at bounding box center [207, 95] width 276 height 12
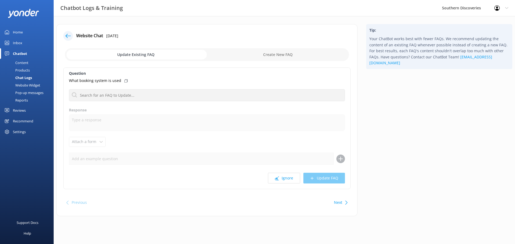
click at [116, 80] on p "What booking system is used" at bounding box center [95, 81] width 52 height 6
click at [129, 79] on div "What booking system is used" at bounding box center [207, 81] width 276 height 6
click at [294, 178] on button "Ignore" at bounding box center [284, 178] width 32 height 11
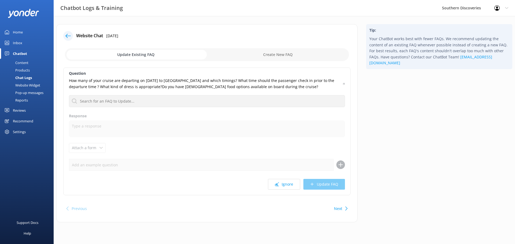
click at [294, 178] on div "Question How many of your cruise are departing on [DATE] to [GEOGRAPHIC_DATA] a…" at bounding box center [206, 132] width 287 height 128
click at [290, 182] on button "Ignore" at bounding box center [284, 184] width 32 height 11
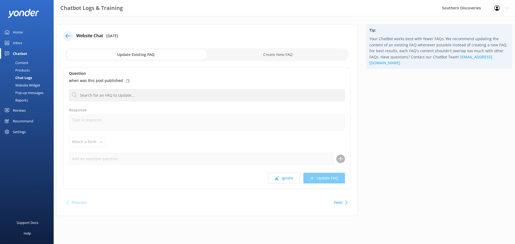
click at [290, 182] on button "Ignore" at bounding box center [284, 178] width 32 height 11
click at [292, 180] on button "Ignore" at bounding box center [284, 178] width 32 height 11
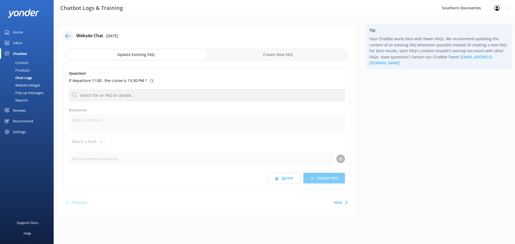
click at [292, 180] on button "Ignore" at bounding box center [284, 178] width 32 height 11
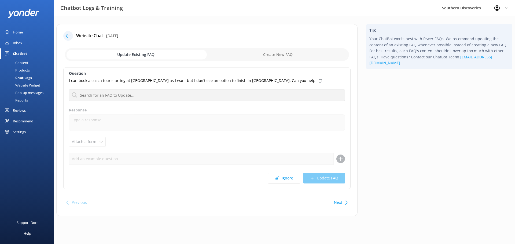
click at [292, 180] on button "Ignore" at bounding box center [284, 178] width 32 height 11
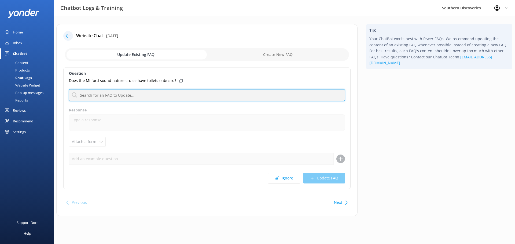
click at [135, 93] on input "text" at bounding box center [207, 95] width 276 height 12
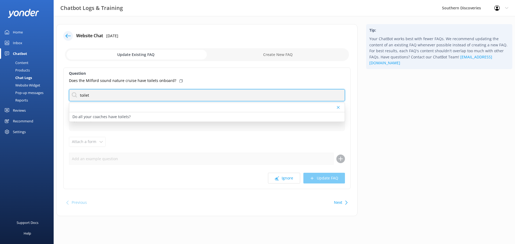
type input "toilet"
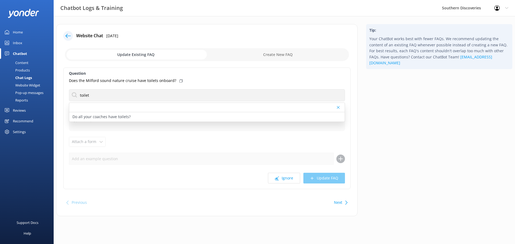
click at [269, 51] on input "checkbox" at bounding box center [207, 54] width 284 height 13
checkbox input "true"
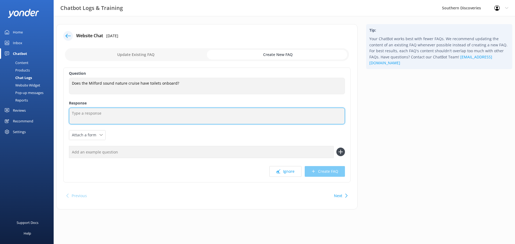
click at [85, 113] on textarea at bounding box center [207, 116] width 276 height 17
drag, startPoint x: 155, startPoint y: 117, endPoint x: 33, endPoint y: 119, distance: 121.8
click at [33, 119] on div "Chatbot Logs & Training Southern Discoveries Profile Settings Logout Home Inbox…" at bounding box center [257, 121] width 515 height 210
click at [137, 116] on textarea "Yes, all of our boats have toilets onboard" at bounding box center [207, 116] width 276 height 17
click at [143, 116] on textarea "Yes, all of our boats have toilets onboard" at bounding box center [207, 116] width 276 height 17
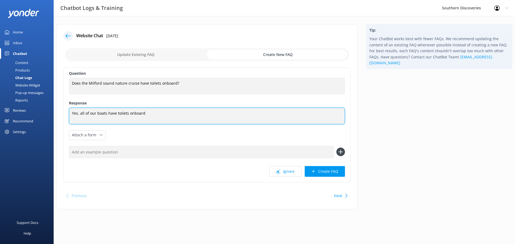
drag, startPoint x: 141, startPoint y: 113, endPoint x: 31, endPoint y: 105, distance: 109.7
click at [31, 105] on div "Chatbot Logs & Training Southern Discoveries Profile Settings Logout Home Inbox…" at bounding box center [257, 121] width 515 height 210
paste textarea "for your comfort during the cruise."
type textarea "Yes, all of our boats have toilets onboard for your comfort during the cruise."
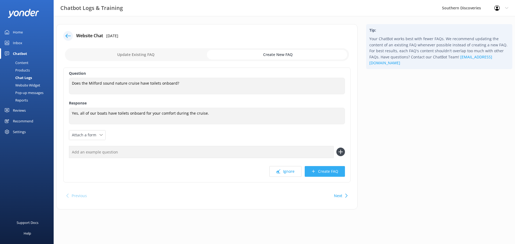
click at [333, 172] on button "Create FAQ" at bounding box center [325, 171] width 40 height 11
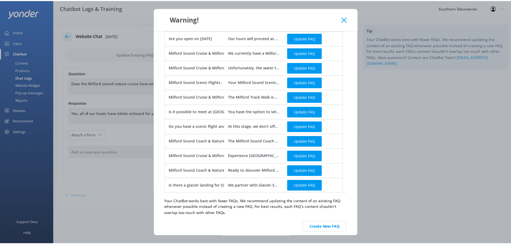
scroll to position [122, 0]
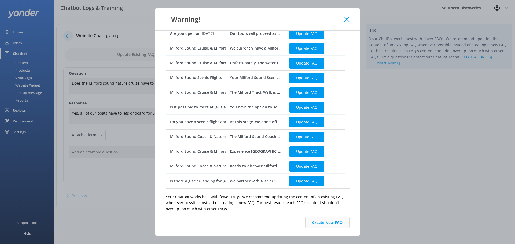
click at [333, 224] on button "Create New FAQ" at bounding box center [327, 223] width 44 height 11
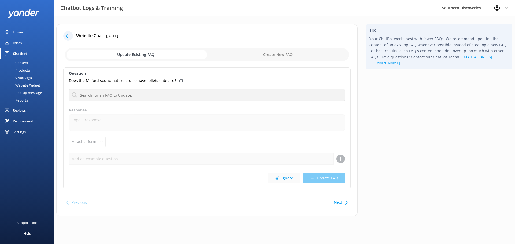
click at [293, 179] on button "Ignore" at bounding box center [284, 178] width 32 height 11
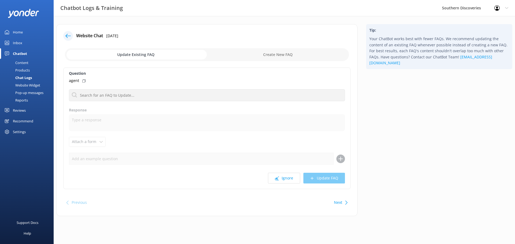
click at [16, 53] on div "Chatbot" at bounding box center [20, 53] width 14 height 11
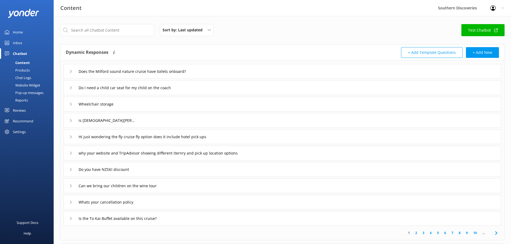
click at [14, 32] on div "Home" at bounding box center [18, 32] width 10 height 11
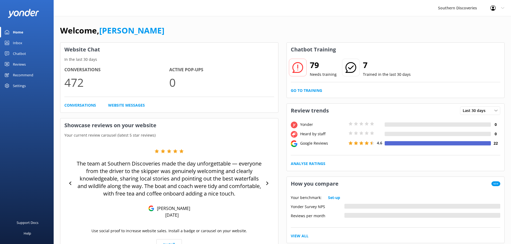
drag, startPoint x: 308, startPoint y: 72, endPoint x: 301, endPoint y: 68, distance: 8.3
click at [307, 71] on div "79 Needs training" at bounding box center [313, 67] width 48 height 19
click at [300, 67] on icon at bounding box center [297, 67] width 11 height 11
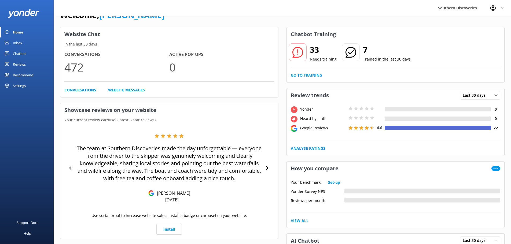
scroll to position [13, 0]
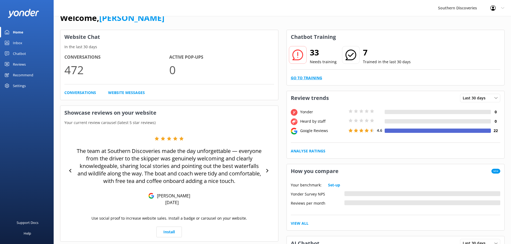
click at [314, 78] on link "Go to Training" at bounding box center [306, 78] width 31 height 6
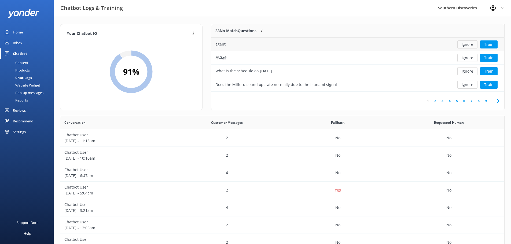
click at [465, 46] on button "Ignore" at bounding box center [467, 44] width 20 height 8
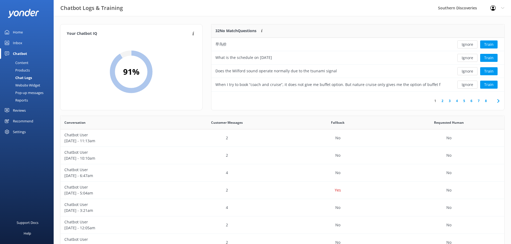
click at [465, 46] on button "Ignore" at bounding box center [467, 44] width 20 height 8
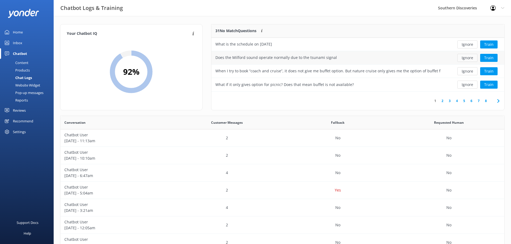
click at [469, 57] on button "Ignore" at bounding box center [467, 58] width 20 height 8
click at [442, 57] on div "What if it only gives option for picnic? Does that mean buffet is not available?" at bounding box center [327, 57] width 233 height 13
click at [492, 58] on button "Train" at bounding box center [488, 58] width 17 height 8
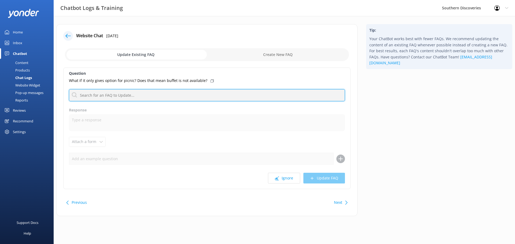
click at [104, 92] on input "text" at bounding box center [207, 95] width 276 height 12
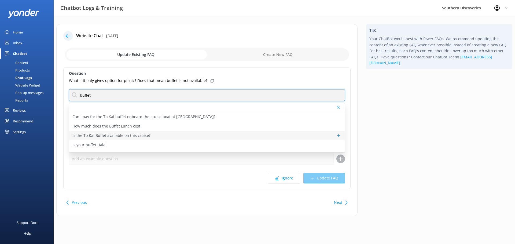
type input "buffet"
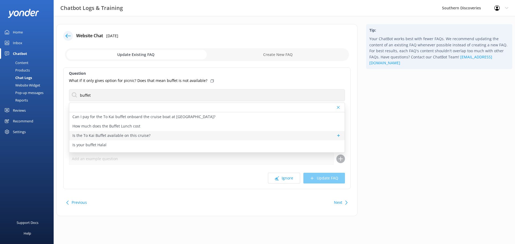
click at [179, 136] on div "Is the To Kai Buffet available on this cruise?" at bounding box center [206, 135] width 275 height 9
type textarea "The To [PERSON_NAME] is available on the 11:15am, 1:15pm and 1:30pm departure a…"
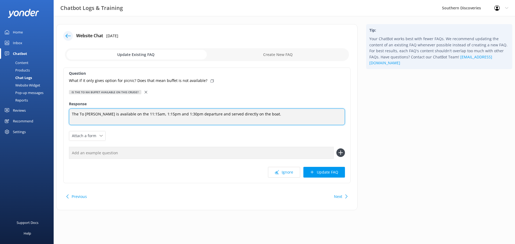
click at [275, 117] on textarea "The To [PERSON_NAME] is available on the 11:15am, 1:15pm and 1:30pm departure a…" at bounding box center [207, 117] width 276 height 17
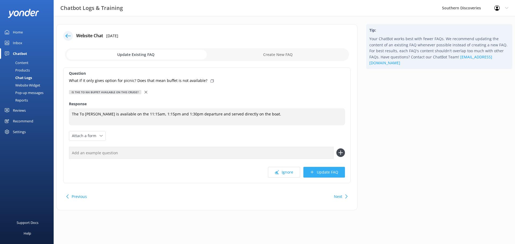
click at [332, 173] on button "Update FAQ" at bounding box center [324, 172] width 42 height 11
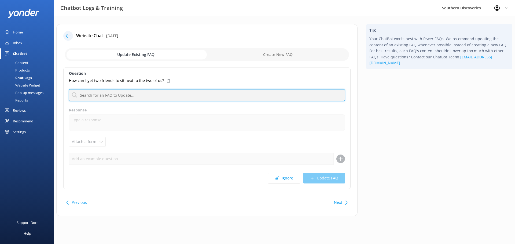
click at [148, 91] on input "text" at bounding box center [207, 95] width 276 height 12
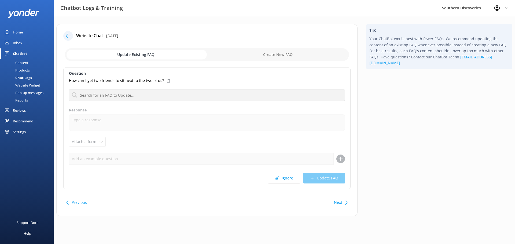
click at [9, 32] on link "Home" at bounding box center [27, 32] width 54 height 11
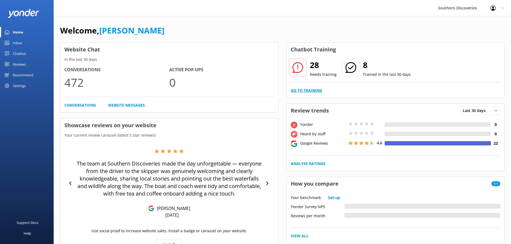
click at [315, 90] on link "Go to Training" at bounding box center [306, 91] width 31 height 6
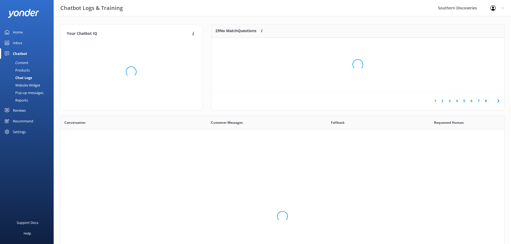
scroll to position [184, 440]
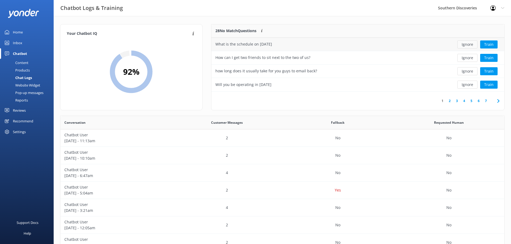
click at [466, 46] on button "Ignore" at bounding box center [467, 44] width 20 height 8
click at [474, 52] on div "Ignore Train" at bounding box center [475, 57] width 60 height 13
click at [471, 47] on button "Ignore" at bounding box center [467, 44] width 20 height 8
click at [348, 44] on div "how long does it usually take for you guys to email back?" at bounding box center [327, 44] width 233 height 13
click at [493, 58] on button "Train" at bounding box center [488, 58] width 17 height 8
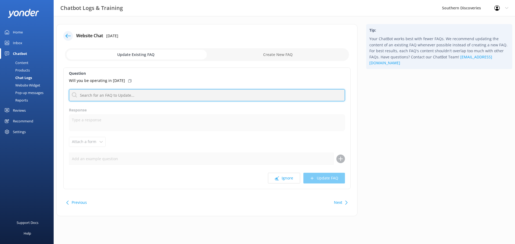
click at [135, 97] on input "text" at bounding box center [207, 95] width 276 height 12
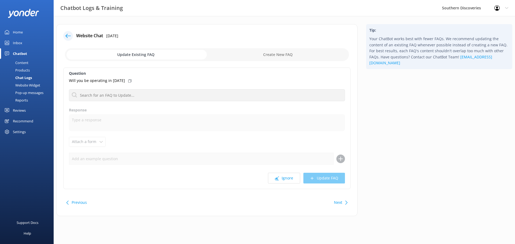
click at [67, 31] on div at bounding box center [68, 36] width 10 height 10
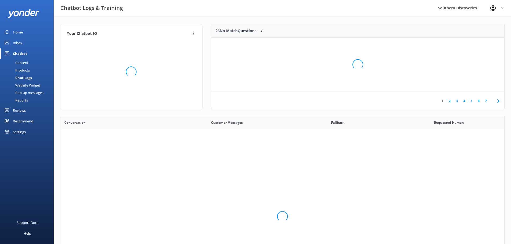
scroll to position [184, 440]
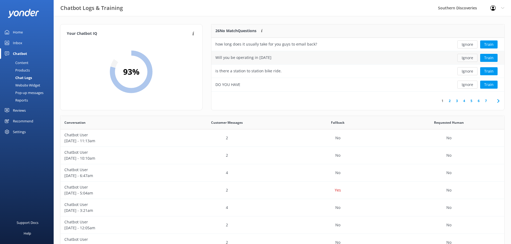
click at [468, 59] on button "Ignore" at bounding box center [467, 58] width 20 height 8
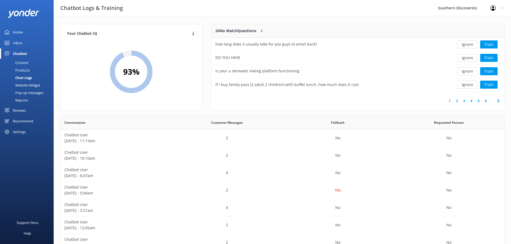
click at [468, 59] on button "Ignore" at bounding box center [467, 58] width 20 height 8
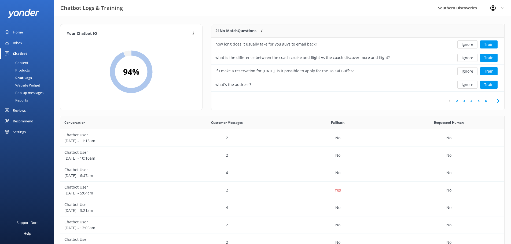
click at [468, 59] on button "Ignore" at bounding box center [467, 58] width 20 height 8
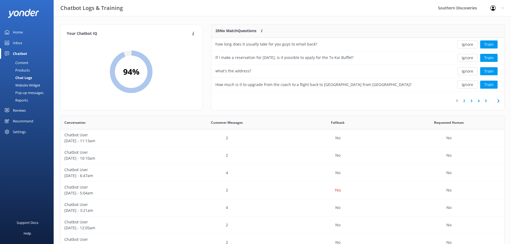
click at [468, 59] on button "Ignore" at bounding box center [467, 58] width 20 height 8
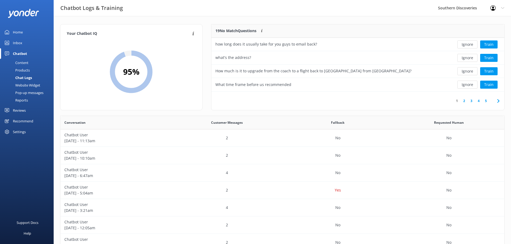
click at [468, 59] on button "Ignore" at bounding box center [467, 58] width 20 height 8
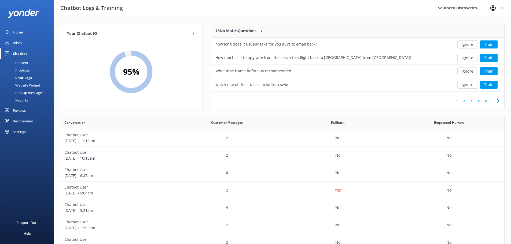
click at [468, 59] on button "Ignore" at bounding box center [467, 58] width 20 height 8
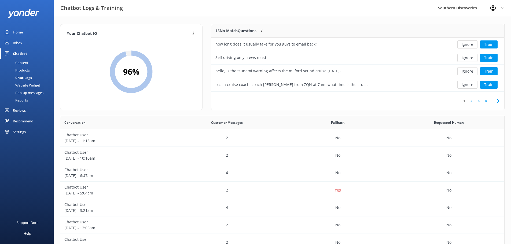
click at [468, 59] on button "Ignore" at bounding box center [467, 58] width 20 height 8
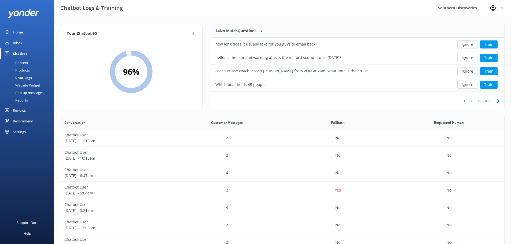
click at [468, 59] on button "Ignore" at bounding box center [467, 58] width 20 height 8
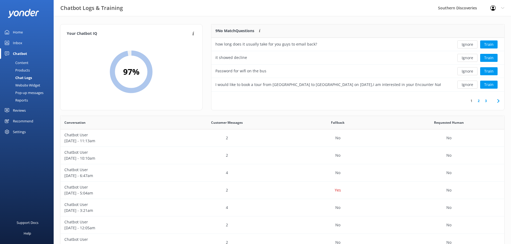
click at [468, 59] on button "Ignore" at bounding box center [467, 58] width 20 height 8
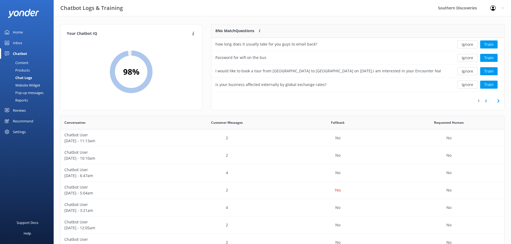
click at [468, 59] on button "Ignore" at bounding box center [467, 58] width 20 height 8
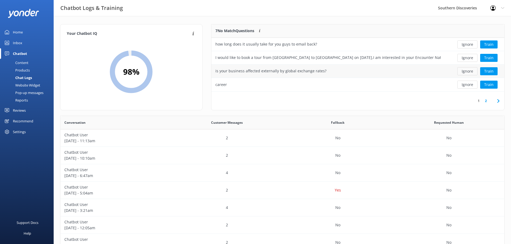
click at [471, 69] on button "Ignore" at bounding box center [467, 71] width 20 height 8
click at [470, 85] on button "Ignore" at bounding box center [467, 85] width 20 height 8
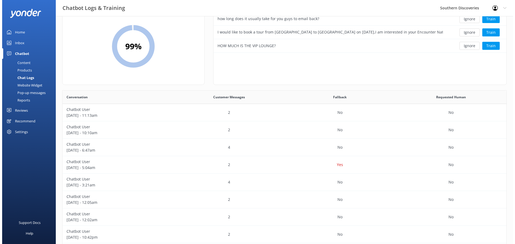
scroll to position [0, 0]
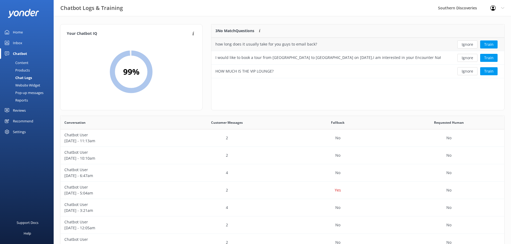
click at [331, 45] on div "how long does it usually take for you guys to email back?" at bounding box center [327, 44] width 233 height 13
click at [488, 45] on button "Train" at bounding box center [488, 44] width 17 height 8
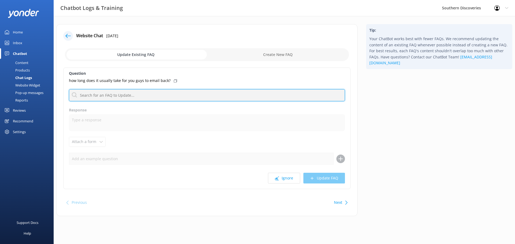
click at [149, 93] on input "text" at bounding box center [207, 95] width 276 height 12
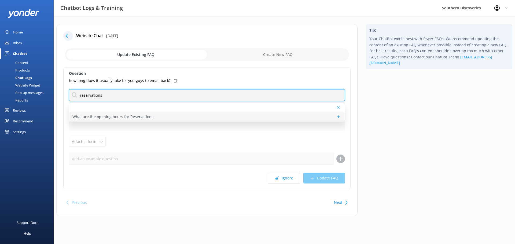
type input "reservations"
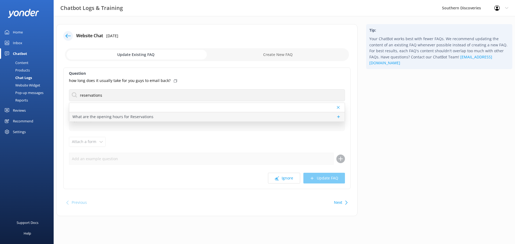
click at [132, 116] on p "What are the opening hours for Reservations" at bounding box center [112, 117] width 81 height 6
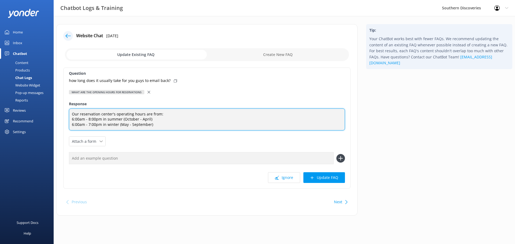
click at [164, 127] on textarea "Our reservation center's operating hours are from: 6:00am - 8:00pm in summer (O…" at bounding box center [207, 120] width 276 height 22
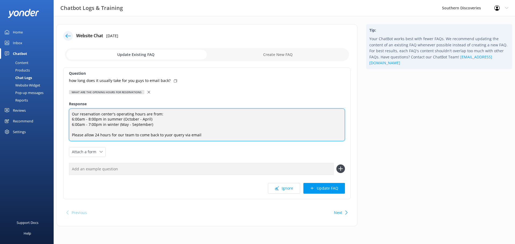
click at [168, 139] on textarea "Our reservation center's operating hours are from: 6:00am - 8:00pm in summer (O…" at bounding box center [207, 125] width 276 height 33
click at [170, 136] on textarea "Our reservation center's operating hours are from: 6:00am - 8:00pm in summer (O…" at bounding box center [207, 125] width 276 height 33
drag, startPoint x: 170, startPoint y: 136, endPoint x: 164, endPoint y: 135, distance: 6.0
click at [164, 135] on textarea "Our reservation center's operating hours are from: 6:00am - 8:00pm in summer (O…" at bounding box center [207, 125] width 276 height 33
drag, startPoint x: 146, startPoint y: 135, endPoint x: 24, endPoint y: 112, distance: 123.8
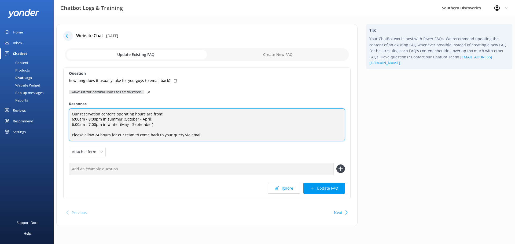
click at [24, 112] on div "Chatbot Logs & Training Southern Discoveries Profile Settings Logout Home Inbox…" at bounding box center [257, 129] width 515 height 227
click at [250, 139] on textarea "Our reservation center's operating hours are from: 6:00am - 8:00pm in summer (O…" at bounding box center [207, 125] width 276 height 33
drag, startPoint x: 150, startPoint y: 134, endPoint x: 65, endPoint y: 137, distance: 85.4
click at [65, 137] on div "Question how long does it usually take for you guys to email back? What are the…" at bounding box center [206, 134] width 287 height 132
paste textarea "If you’ve contacted us by email, please allow up to 24 hours for our team to re…"
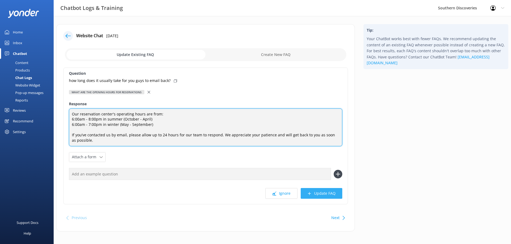
type textarea "Our reservation center's operating hours are from: 6:00am - 8:00pm in summer (O…"
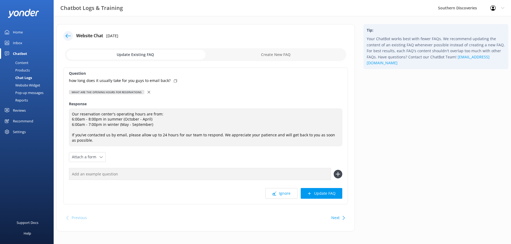
click at [325, 195] on button "Update FAQ" at bounding box center [322, 193] width 42 height 11
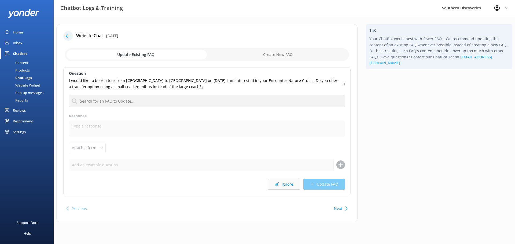
click at [295, 186] on button "Ignore" at bounding box center [284, 184] width 32 height 11
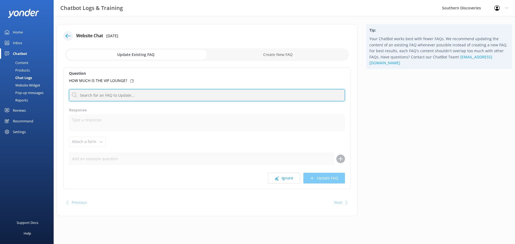
click at [125, 91] on input "text" at bounding box center [207, 95] width 276 height 12
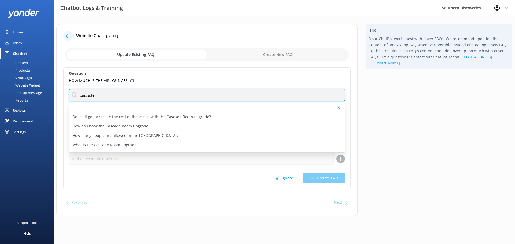
type input "cascade"
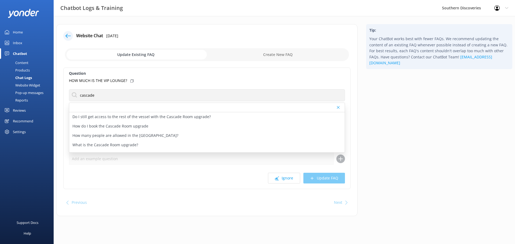
click at [127, 80] on div "HOW MUCH IS THE VIP LOUNGE?" at bounding box center [207, 81] width 276 height 6
drag, startPoint x: 127, startPoint y: 80, endPoint x: 58, endPoint y: 81, distance: 69.5
click at [58, 81] on div "Website Chat [DATE] Update Existing FAQ Create New FAQ Question HOW MUCH IS THE…" at bounding box center [206, 120] width 301 height 192
copy p "HOW MUCH IS THE VIP LOUNGE?"
click at [286, 56] on input "checkbox" at bounding box center [207, 54] width 284 height 13
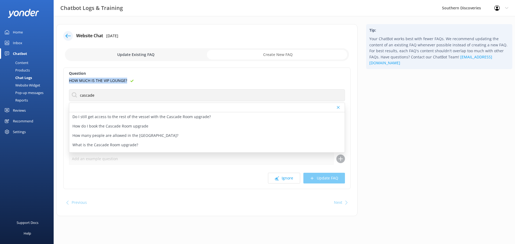
checkbox input "true"
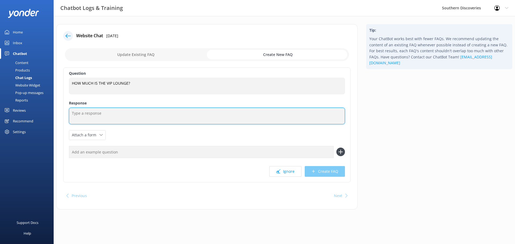
click at [96, 110] on textarea at bounding box center [207, 116] width 276 height 17
paste textarea "The Cascade Room upgrade (our VIP lounge experience) is currently priced at $39…"
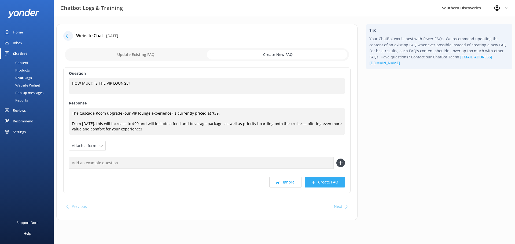
click at [331, 185] on button "Create FAQ" at bounding box center [325, 182] width 40 height 11
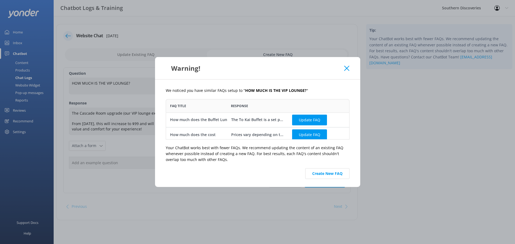
scroll to position [36, 180]
click at [344, 71] on icon at bounding box center [346, 68] width 5 height 5
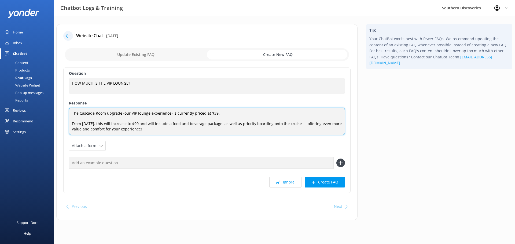
drag, startPoint x: 104, startPoint y: 113, endPoint x: 111, endPoint y: 108, distance: 8.4
click at [104, 113] on textarea "The Cascade Room upgrade (our VIP lounge experience) is currently priced at $39…" at bounding box center [207, 121] width 276 height 27
type textarea "The [GEOGRAPHIC_DATA] upgrade (our VIP lounge experience) is currently priced a…"
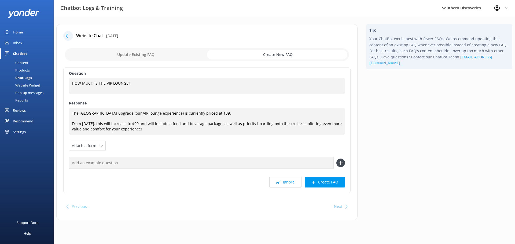
click at [326, 182] on button "Create FAQ" at bounding box center [325, 182] width 40 height 11
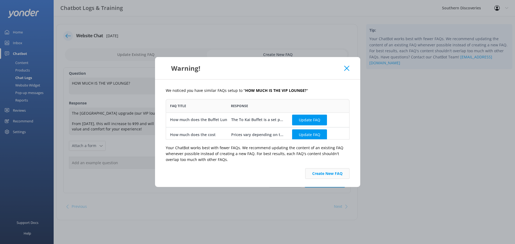
click at [332, 174] on button "Create New FAQ" at bounding box center [327, 173] width 44 height 11
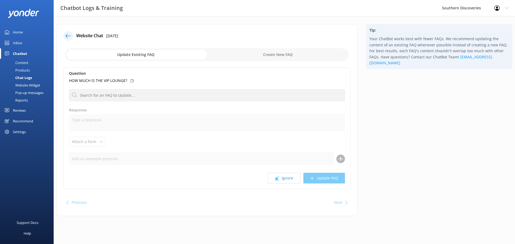
click at [66, 33] on div at bounding box center [68, 36] width 10 height 10
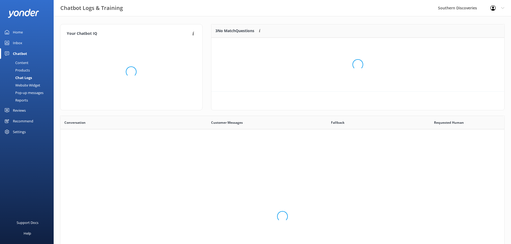
scroll to position [184, 440]
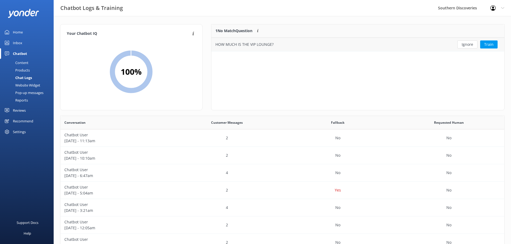
click at [370, 44] on div "HOW MUCH IS THE VIP LOUNGE?" at bounding box center [327, 44] width 233 height 13
click at [472, 45] on button "Ignore" at bounding box center [467, 44] width 20 height 8
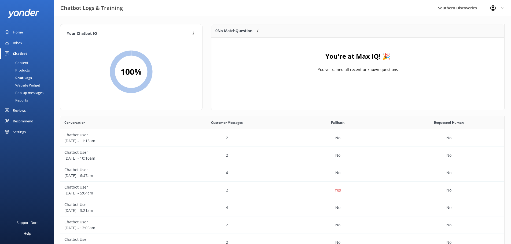
click at [26, 64] on div "Content" at bounding box center [15, 63] width 25 height 8
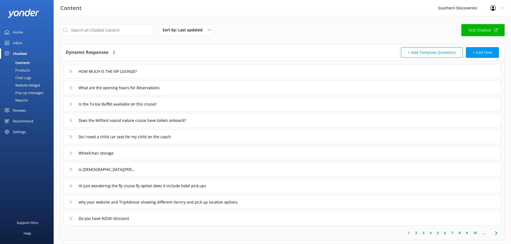
click at [190, 76] on div "HOW MUCH IS THE VIP LOUNGE?" at bounding box center [282, 71] width 437 height 15
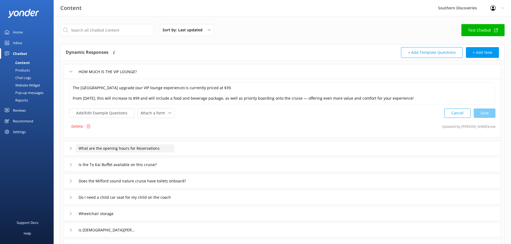
click at [140, 76] on input "What are the opening hours for Reservations" at bounding box center [108, 72] width 64 height 8
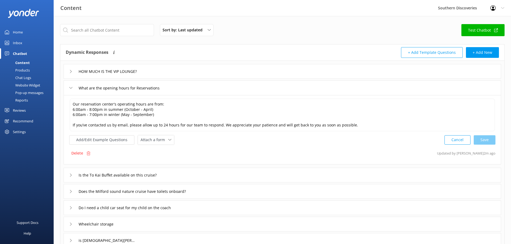
click at [164, 179] on div "Is the To Kai Buffet available on this cruise?" at bounding box center [121, 175] width 105 height 9
